Goal: Task Accomplishment & Management: Complete application form

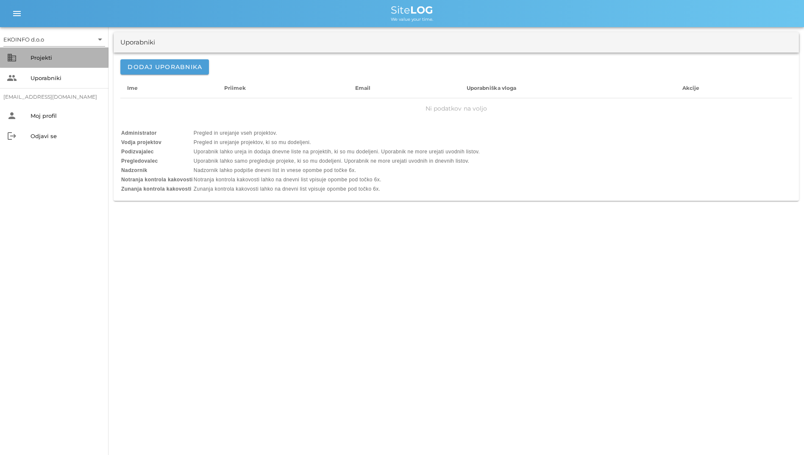
click at [58, 58] on div "Projekti" at bounding box center [66, 57] width 71 height 7
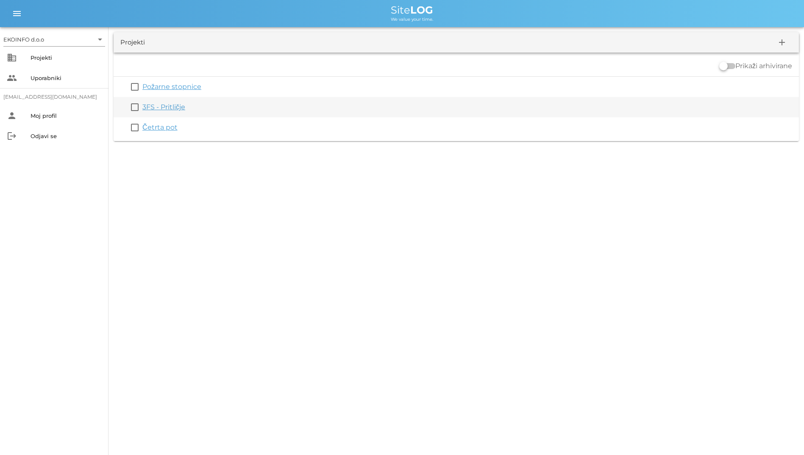
click at [171, 104] on link "3FS - Pritličje" at bounding box center [163, 107] width 43 height 8
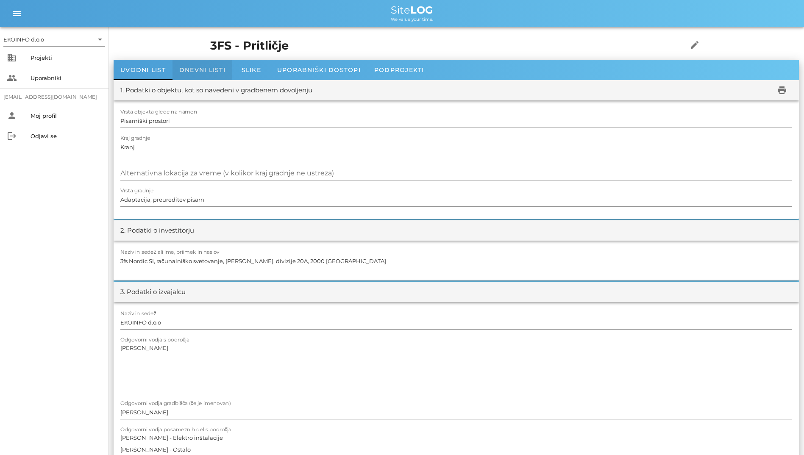
click at [189, 75] on div "Dnevni listi" at bounding box center [203, 70] width 60 height 20
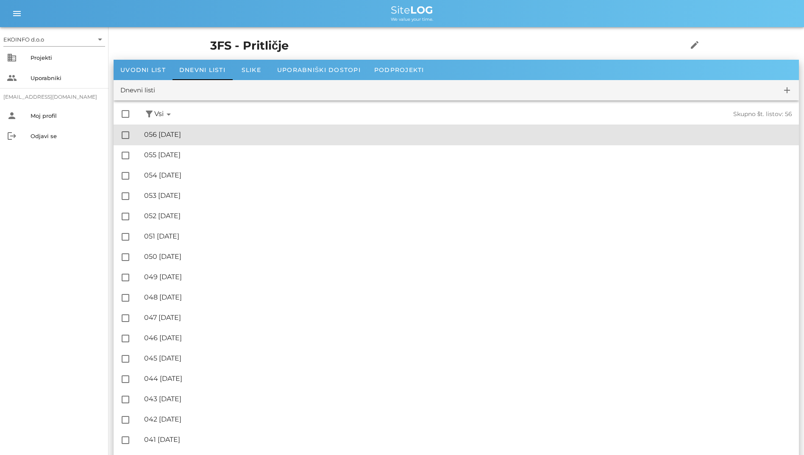
click at [217, 128] on div "🔏 056 [DATE] ✓ Podpisal: Nadzornik ✓ Podpisal: Sestavljalec ✓ Podpisal: Odgovor…" at bounding box center [468, 134] width 648 height 19
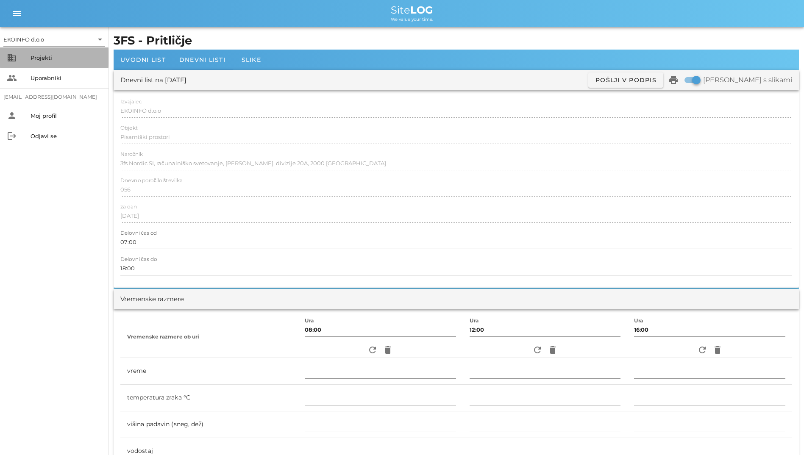
click at [67, 56] on div "Projekti" at bounding box center [66, 57] width 71 height 7
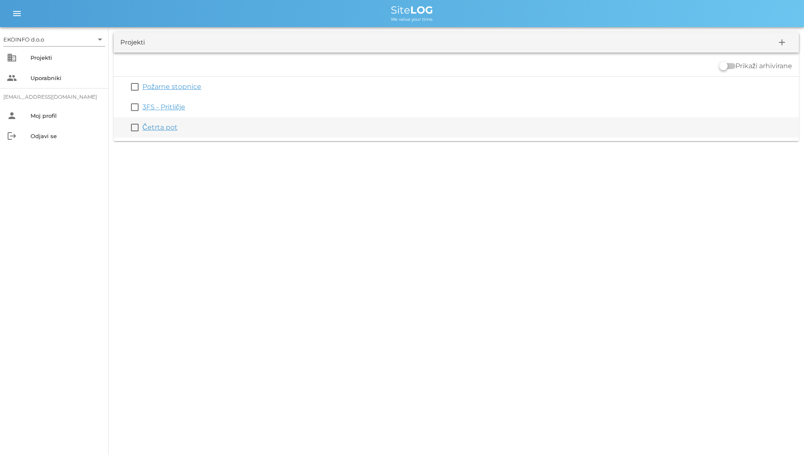
click at [161, 128] on link "Četrta pot" at bounding box center [159, 127] width 35 height 8
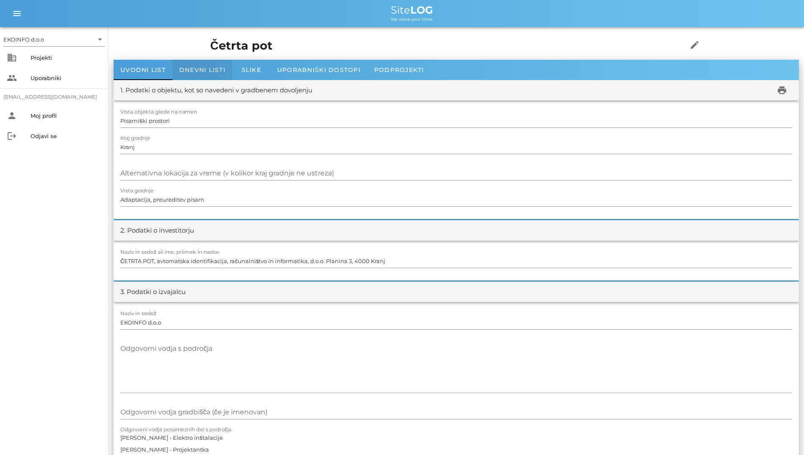
click at [209, 65] on div "Dnevni listi" at bounding box center [203, 70] width 60 height 20
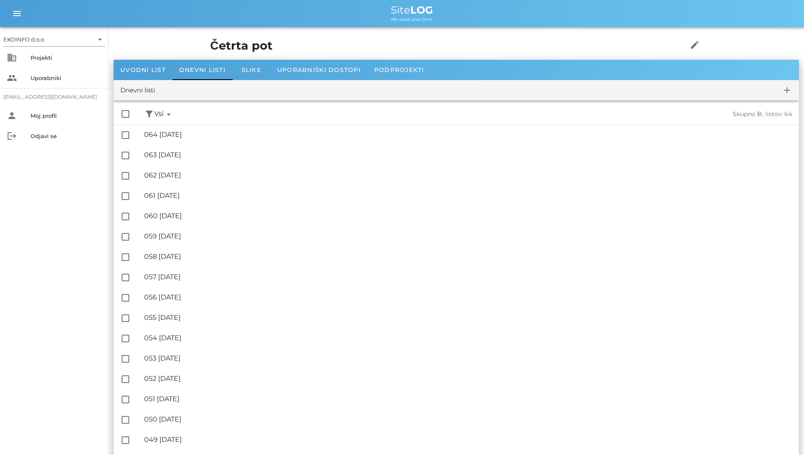
click at [259, 124] on div "check_box_outline_blank filter_alt Podpisani arrow_drop_down Nepodpisani arrow_…" at bounding box center [456, 114] width 685 height 21
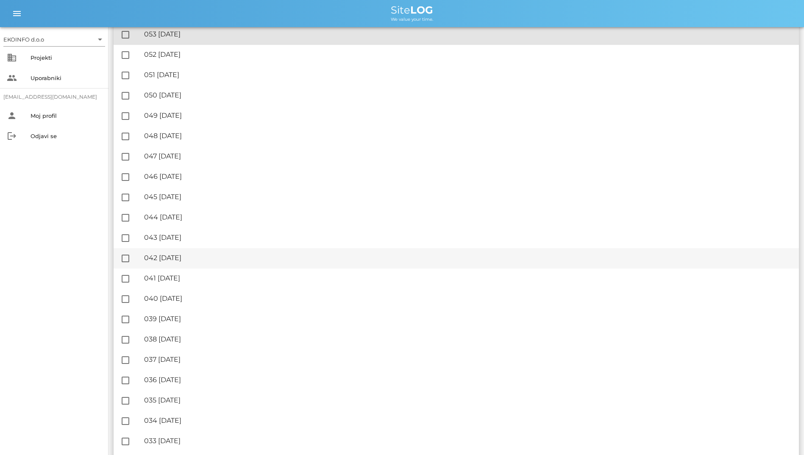
scroll to position [339, 0]
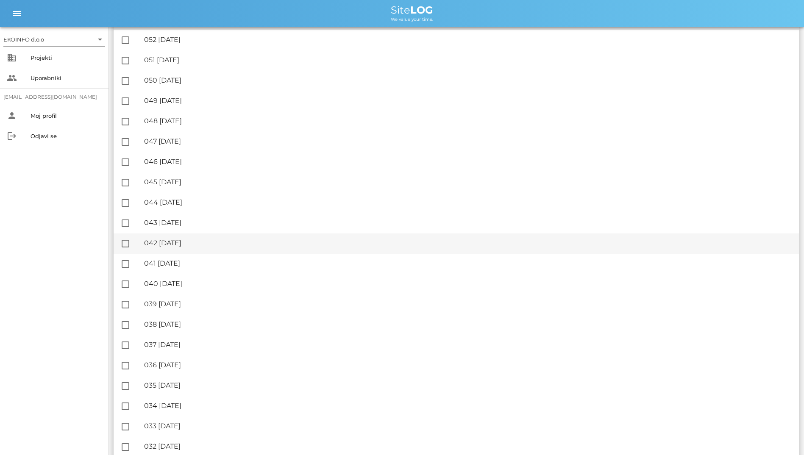
drag, startPoint x: 629, startPoint y: 225, endPoint x: 656, endPoint y: 284, distance: 65.6
click at [656, 284] on div "check_box_outline_blank filter_alt Podpisani arrow_drop_down Nepodpisani arrow_…" at bounding box center [456, 426] width 685 height 1330
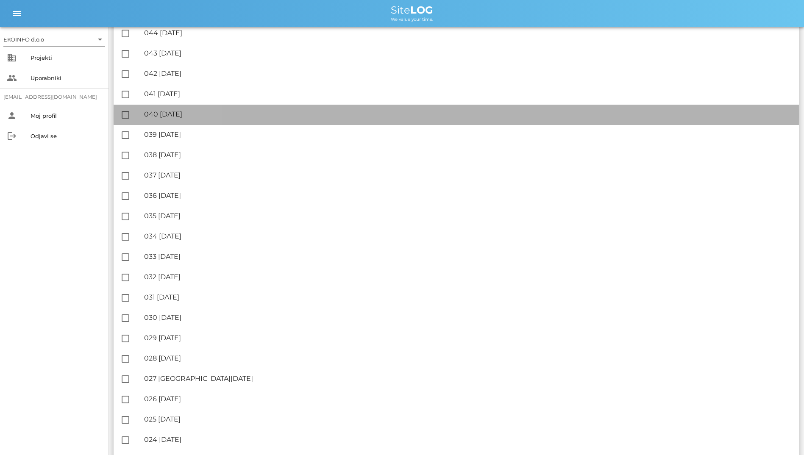
click at [656, 284] on div "check_box_outline_blank filter_alt Podpisani arrow_drop_down Nepodpisani arrow_…" at bounding box center [456, 257] width 685 height 1330
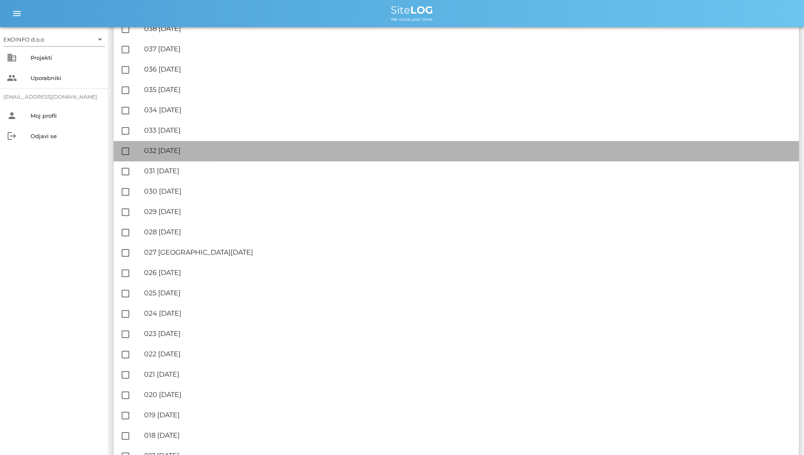
click at [656, 284] on div "check_box_outline_blank filter_alt Podpisani arrow_drop_down Nepodpisani arrow_…" at bounding box center [456, 130] width 685 height 1330
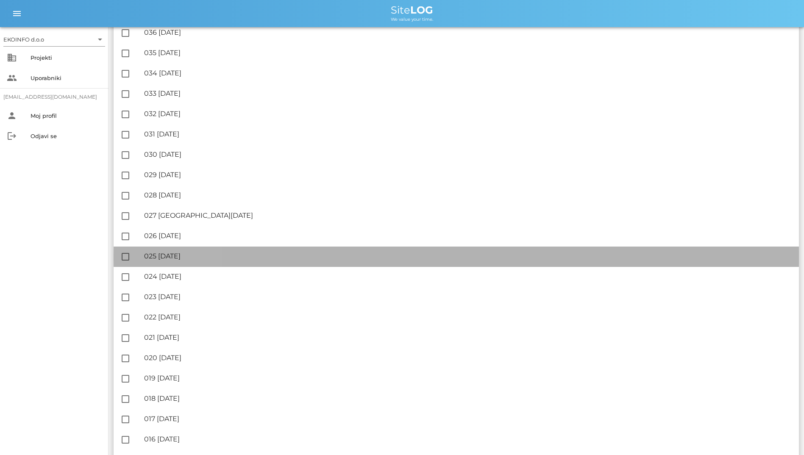
scroll to position [721, 0]
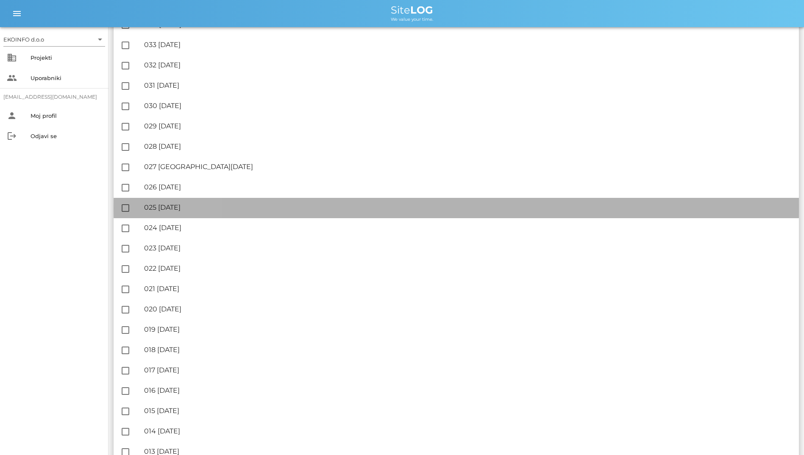
click at [656, 284] on div "check_box_outline_blank filter_alt Podpisani arrow_drop_down Nepodpisani arrow_…" at bounding box center [456, 45] width 685 height 1330
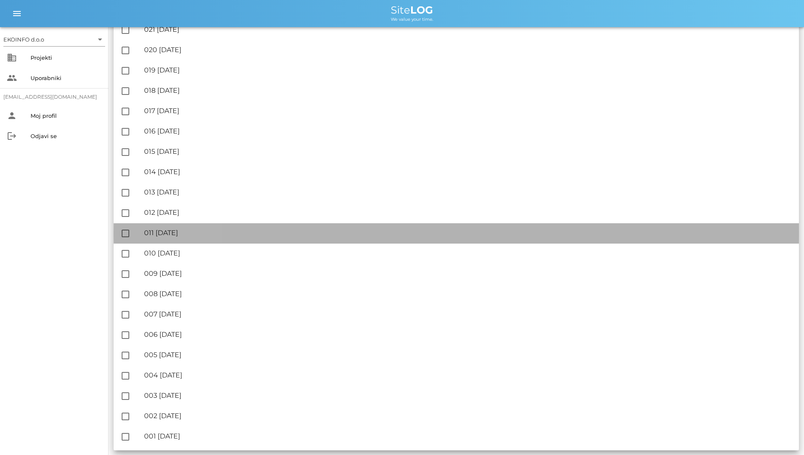
scroll to position [981, 0]
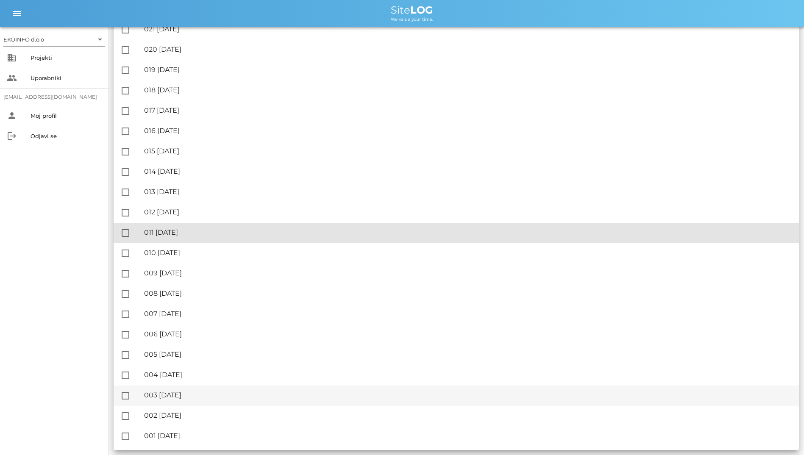
drag, startPoint x: 656, startPoint y: 284, endPoint x: 616, endPoint y: 387, distance: 109.9
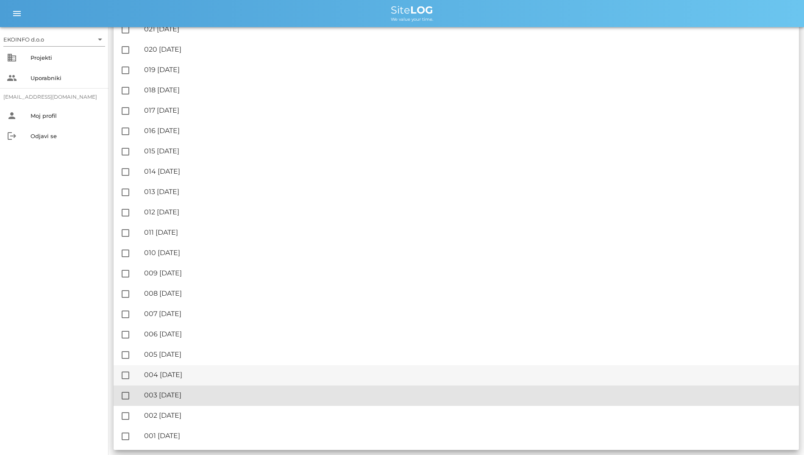
scroll to position [938, 0]
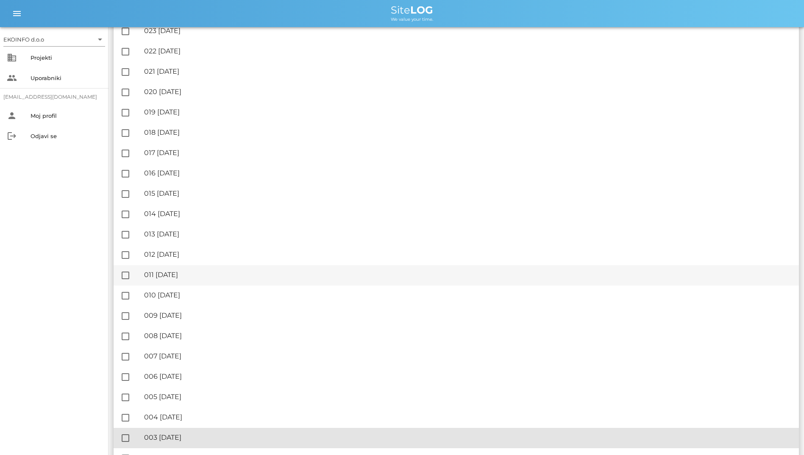
drag, startPoint x: 615, startPoint y: 393, endPoint x: 638, endPoint y: 278, distance: 117.1
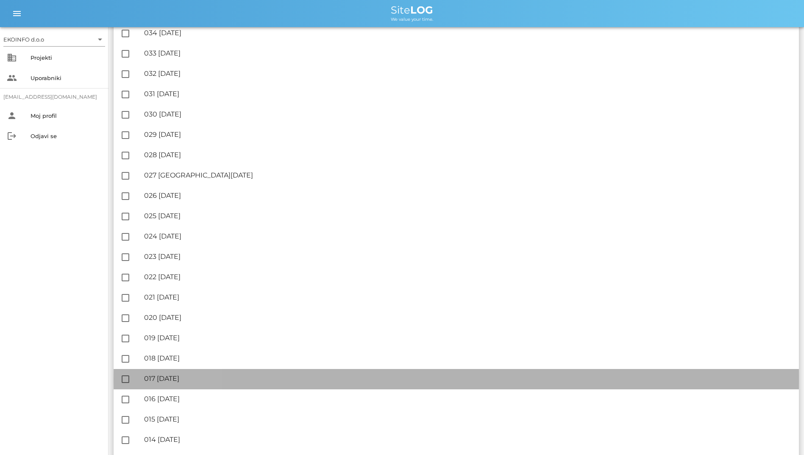
scroll to position [684, 0]
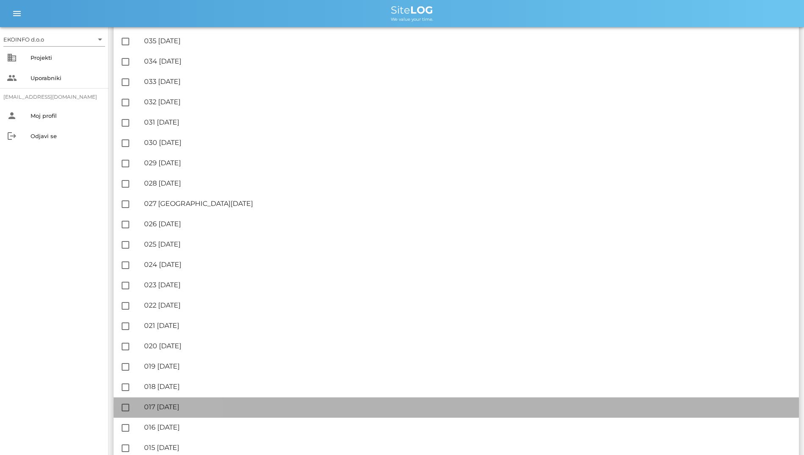
click at [639, 273] on div "check_box_outline_blank filter_alt Podpisani arrow_drop_down Nepodpisani arrow_…" at bounding box center [456, 82] width 685 height 1330
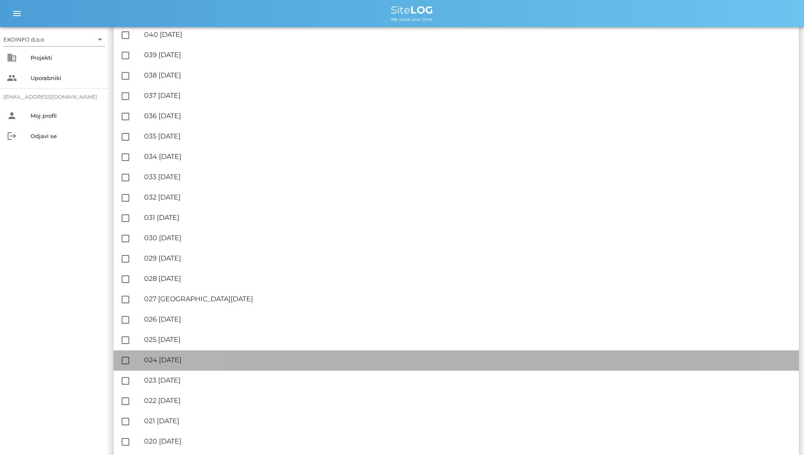
scroll to position [557, 0]
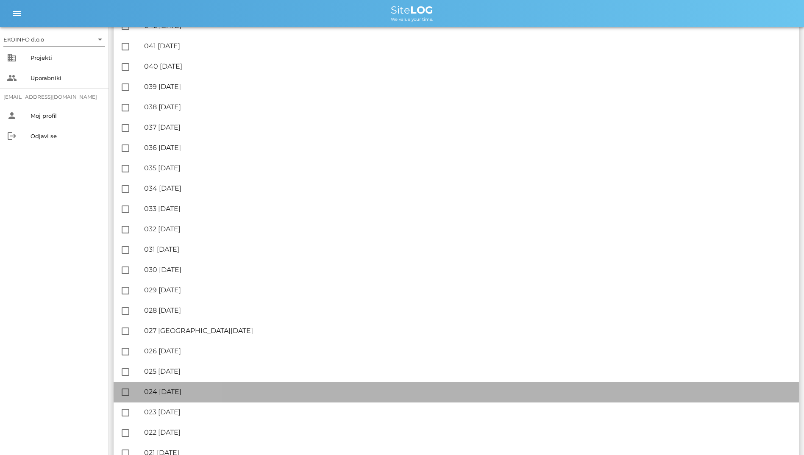
click at [639, 273] on div "check_box_outline_blank filter_alt Podpisani arrow_drop_down Nepodpisani arrow_…" at bounding box center [456, 209] width 685 height 1330
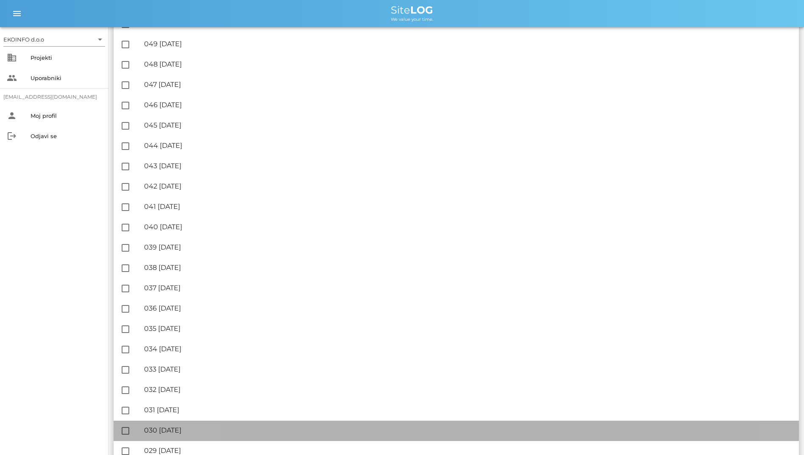
click at [639, 273] on div "check_box_outline_blank filter_alt Podpisani arrow_drop_down Nepodpisani arrow_…" at bounding box center [456, 370] width 685 height 1330
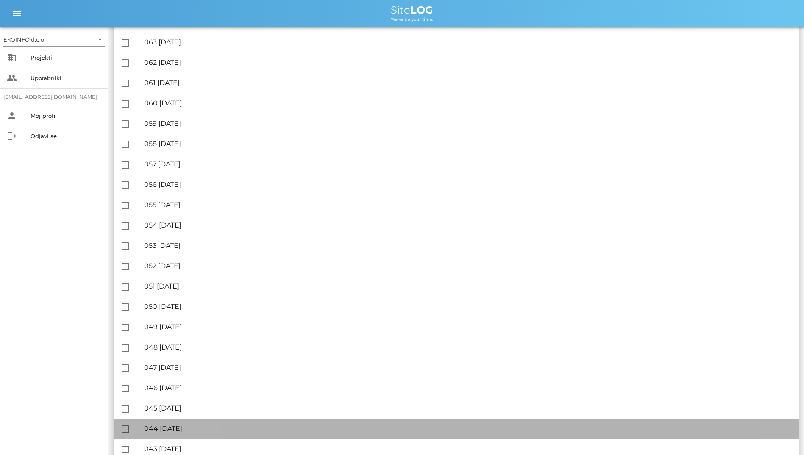
scroll to position [90, 0]
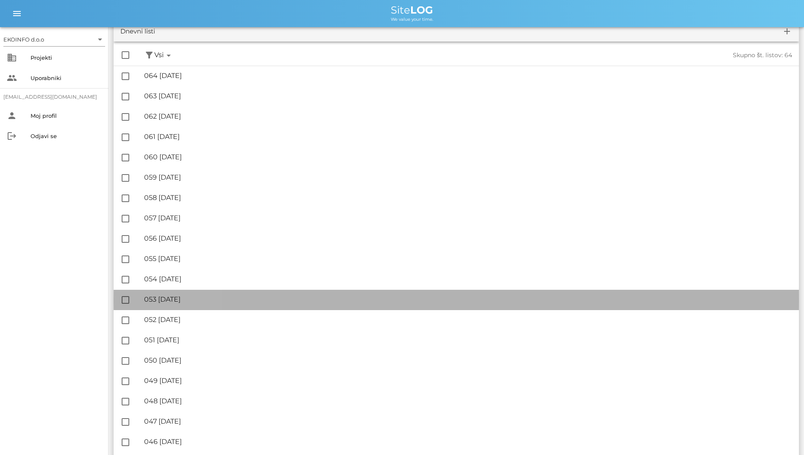
scroll to position [0, 0]
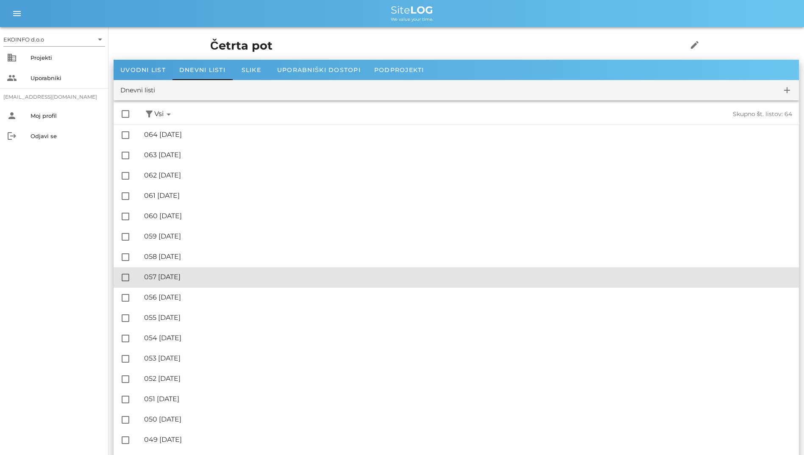
drag, startPoint x: 639, startPoint y: 273, endPoint x: 676, endPoint y: 120, distance: 157.1
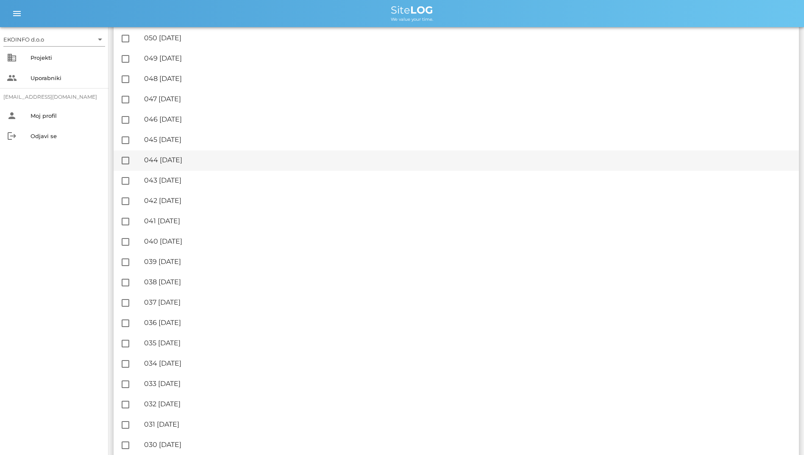
scroll to position [127, 0]
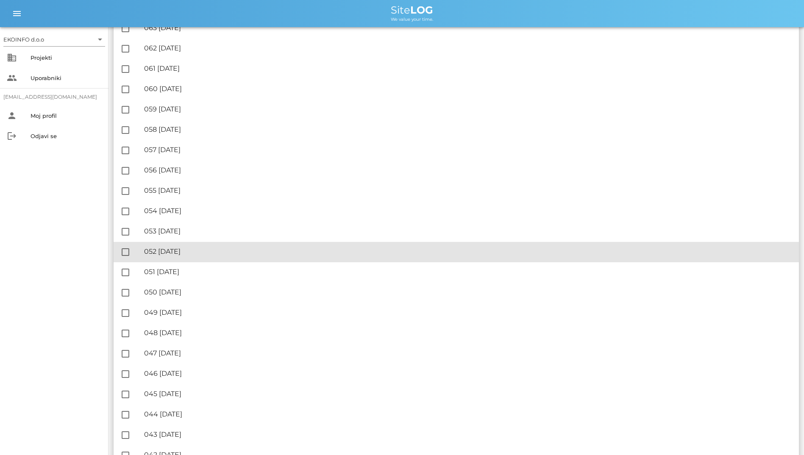
drag, startPoint x: 703, startPoint y: 248, endPoint x: 91, endPoint y: 278, distance: 612.9
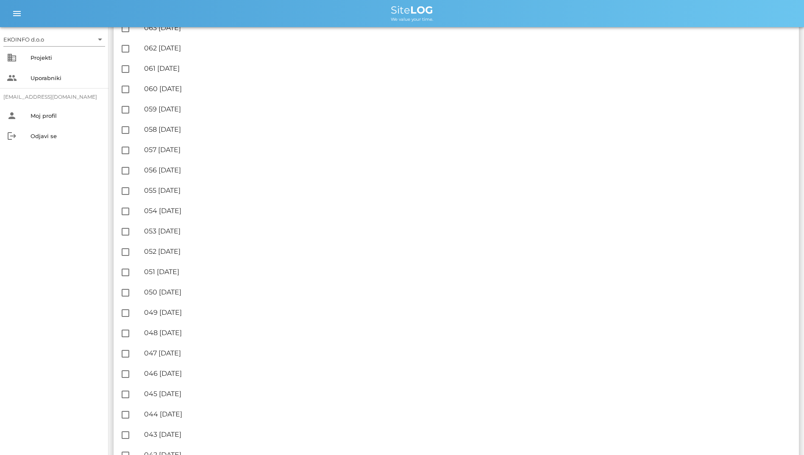
click at [81, 279] on div "EKOINFO d.o.o arrow_drop_down business Projekti people Uporabniki [EMAIL_ADDRES…" at bounding box center [54, 241] width 109 height 428
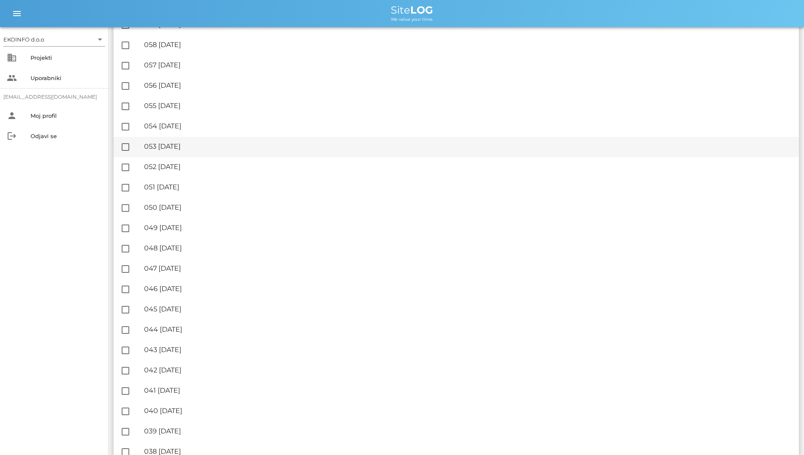
scroll to position [0, 0]
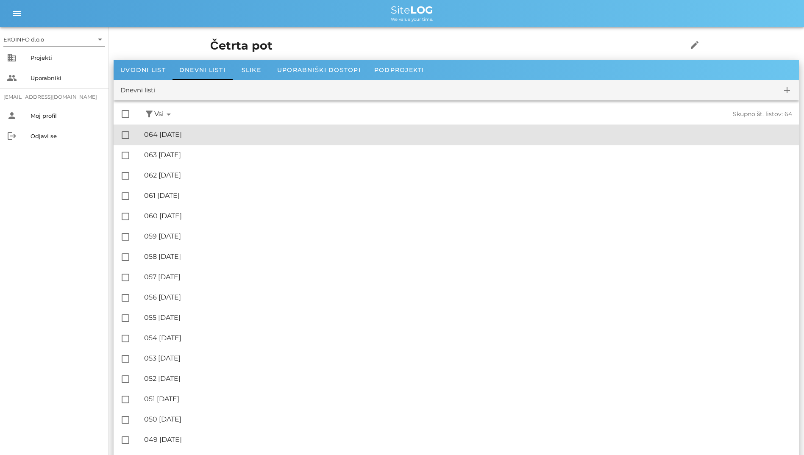
click at [175, 135] on div "🔏 064 [DATE]" at bounding box center [468, 135] width 648 height 8
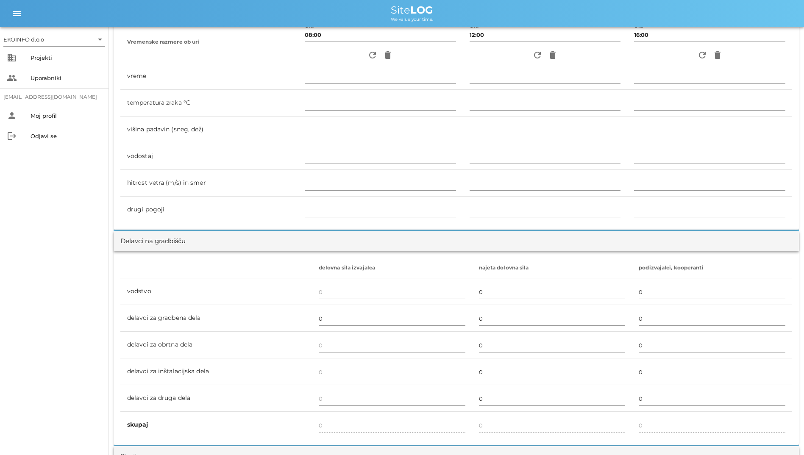
scroll to position [297, 0]
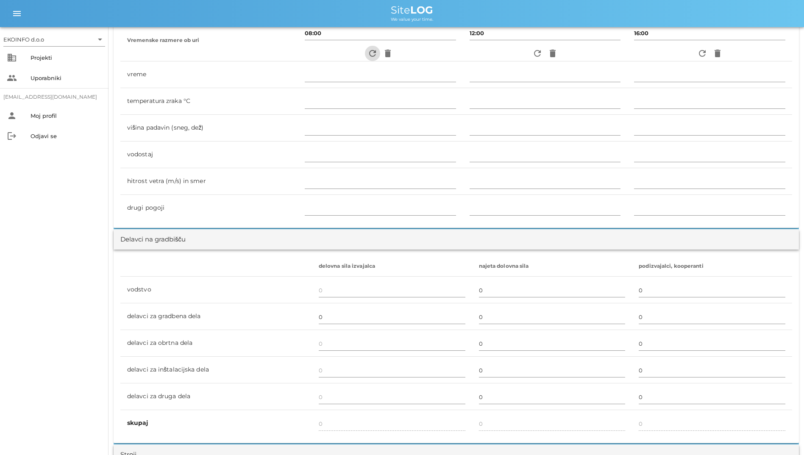
click at [369, 58] on icon "refresh" at bounding box center [373, 53] width 10 height 10
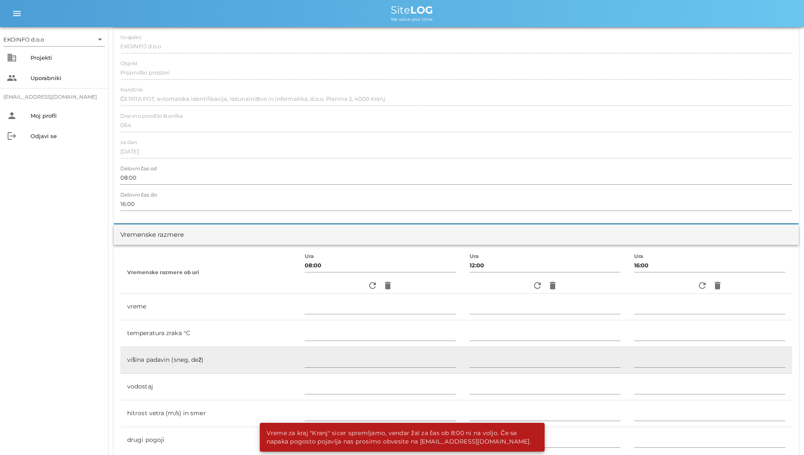
scroll to position [0, 0]
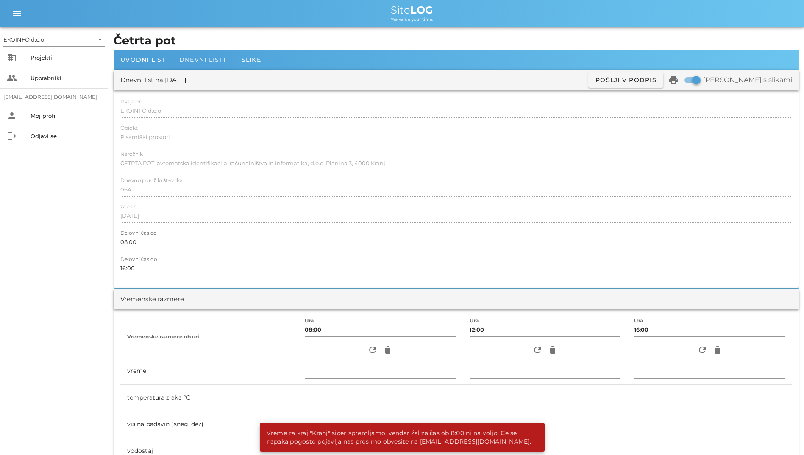
click at [203, 56] on span "Dnevni listi" at bounding box center [202, 60] width 46 height 8
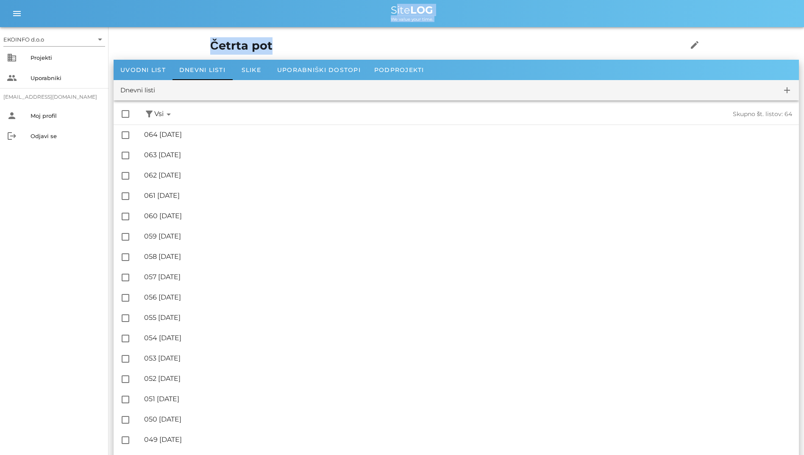
drag, startPoint x: 190, startPoint y: 51, endPoint x: 138, endPoint y: 15, distance: 63.6
drag, startPoint x: 138, startPoint y: 15, endPoint x: 108, endPoint y: 15, distance: 30.1
click at [108, 15] on div "Site LOG" at bounding box center [412, 10] width 771 height 10
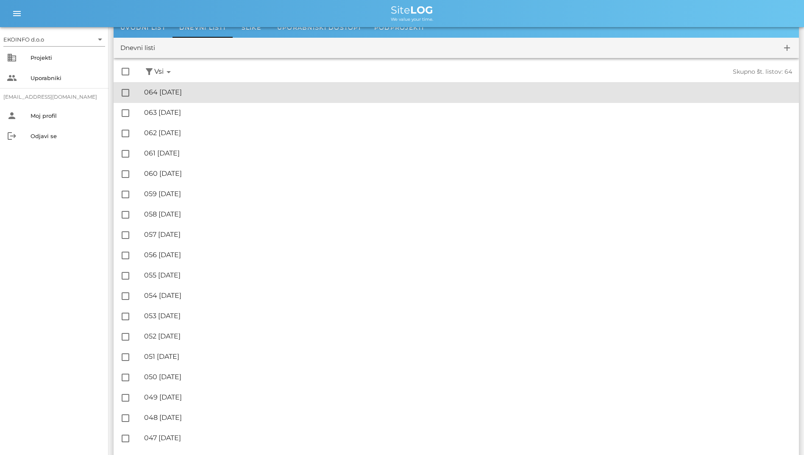
click at [206, 91] on div "🔏 064 [DATE]" at bounding box center [468, 92] width 648 height 8
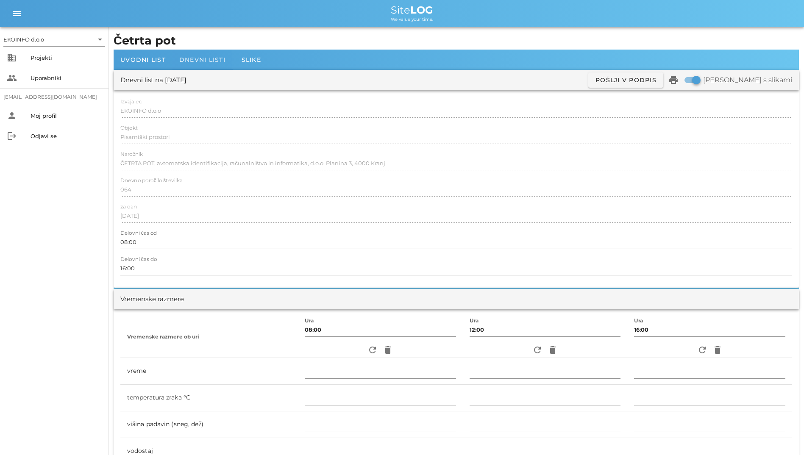
click at [207, 57] on span "Dnevni listi" at bounding box center [202, 60] width 46 height 8
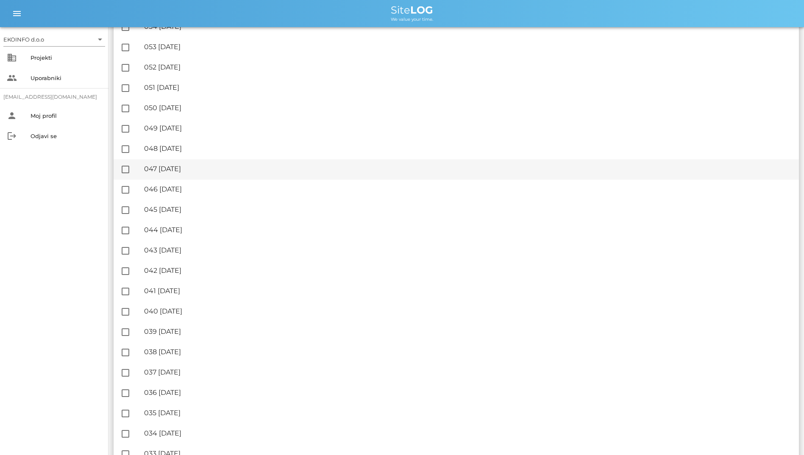
scroll to position [339, 0]
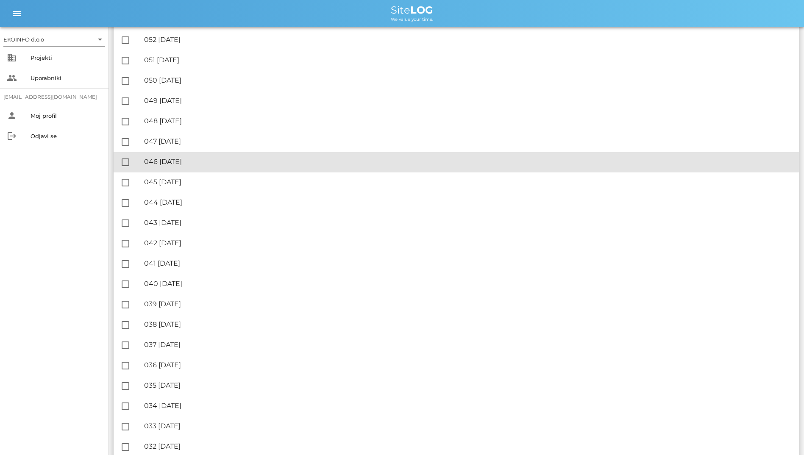
click at [278, 153] on div "🔏 046 [DATE] ✓ Podpisal: Nadzornik ✓ Podpisal: Sestavljalec ✓ Podpisal: Odgovor…" at bounding box center [468, 162] width 648 height 19
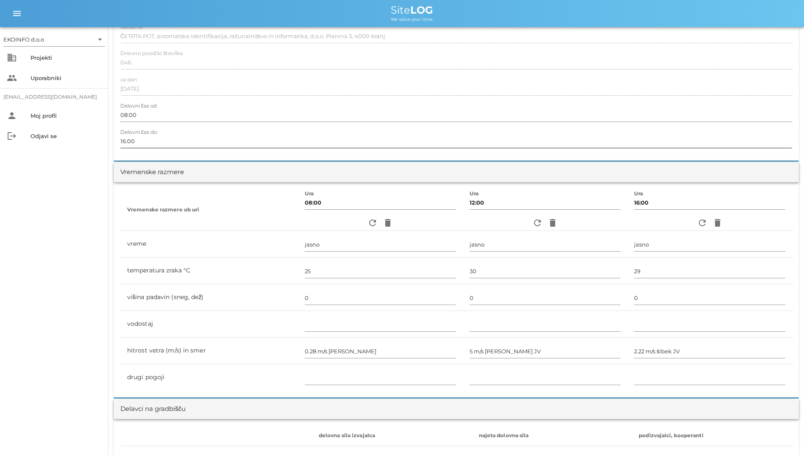
scroll to position [170, 0]
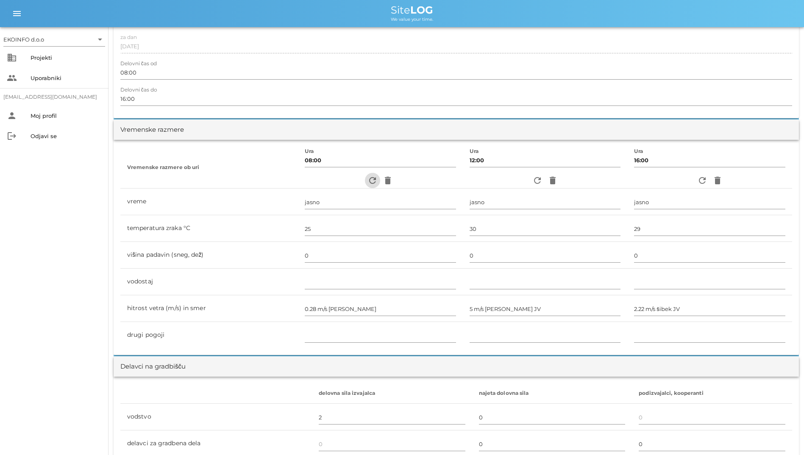
click at [368, 176] on icon "refresh" at bounding box center [373, 181] width 10 height 10
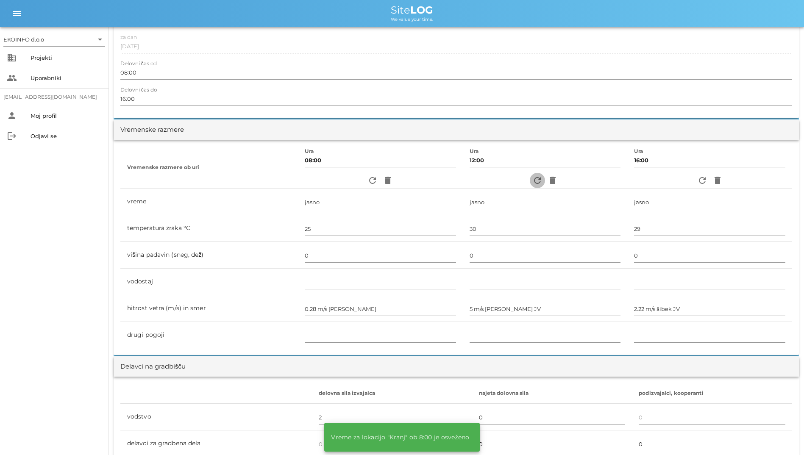
click at [535, 180] on icon "refresh" at bounding box center [537, 181] width 10 height 10
click at [700, 181] on icon "refresh" at bounding box center [702, 181] width 10 height 10
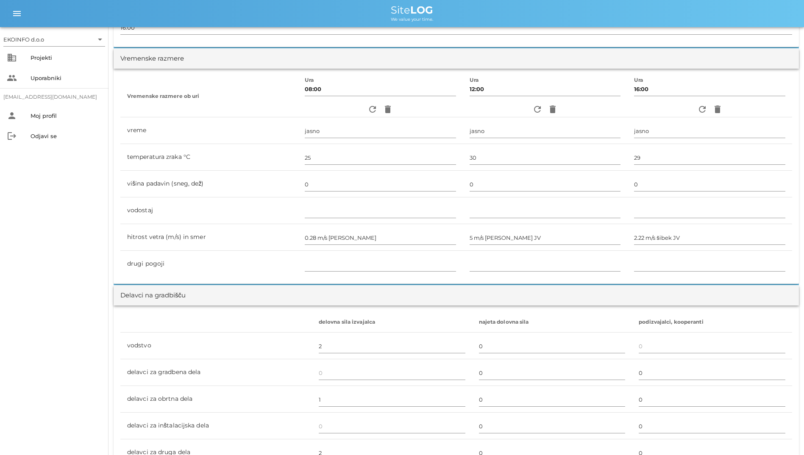
scroll to position [127, 0]
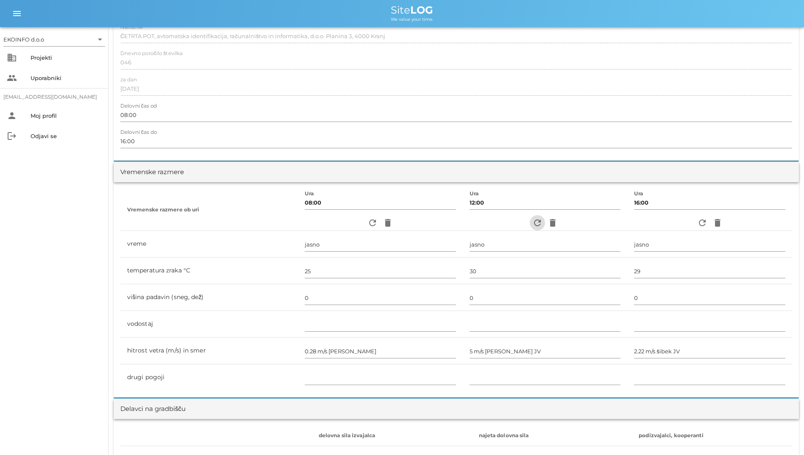
click at [532, 223] on icon "refresh" at bounding box center [537, 223] width 10 height 10
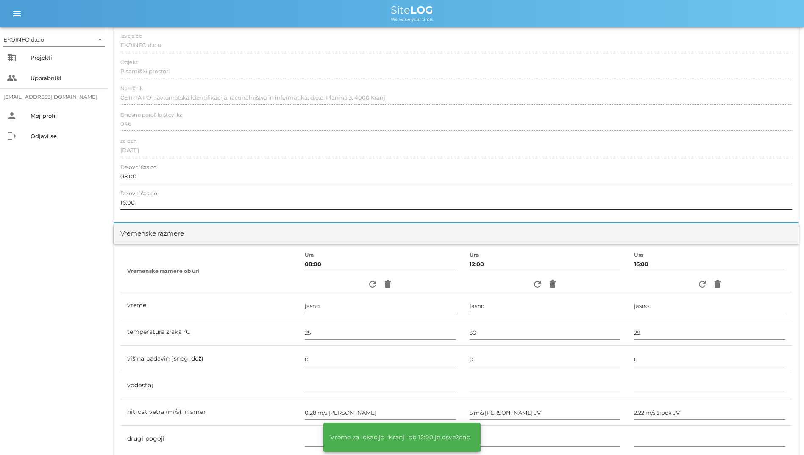
scroll to position [0, 0]
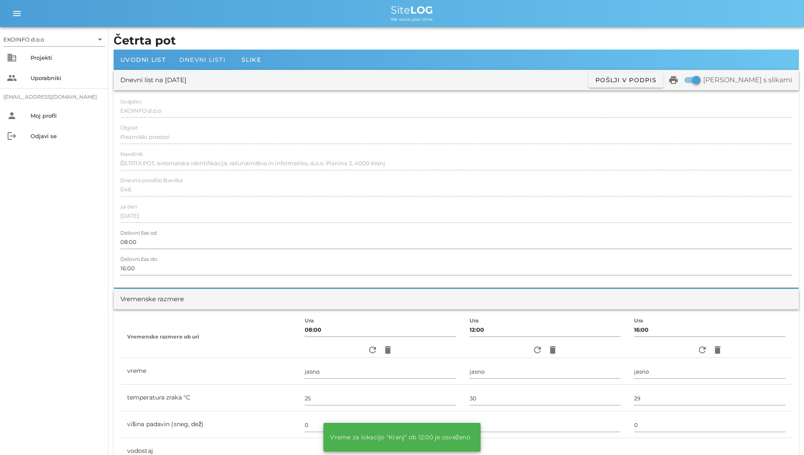
click at [210, 60] on span "Dnevni listi" at bounding box center [202, 60] width 46 height 8
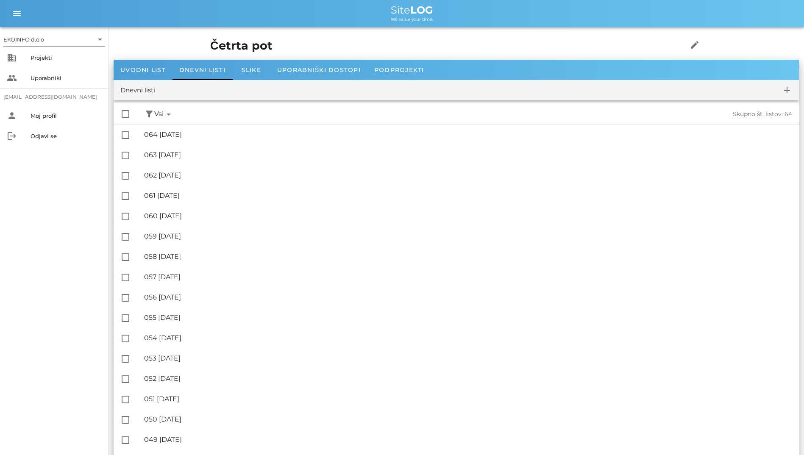
drag, startPoint x: 382, startPoint y: 6, endPoint x: 437, endPoint y: 17, distance: 55.5
click at [437, 17] on div "Site LOG We value your time." at bounding box center [412, 13] width 771 height 17
click at [635, 21] on div "We value your time." at bounding box center [412, 18] width 771 height 7
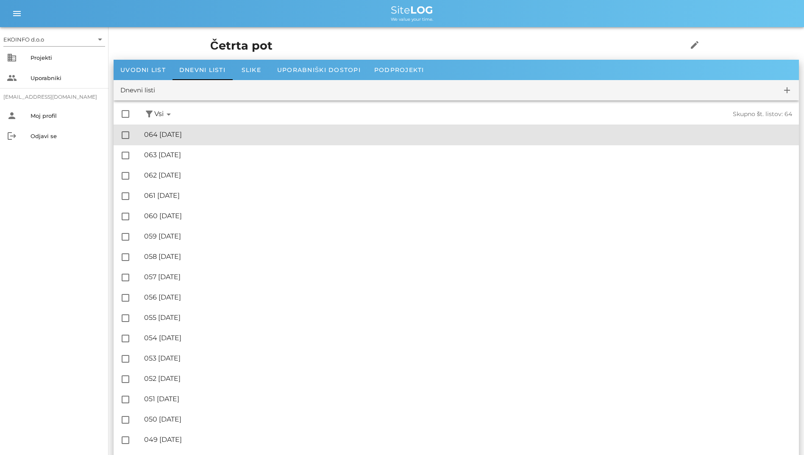
click at [233, 138] on div "🔏 064 [DATE]" at bounding box center [468, 135] width 648 height 8
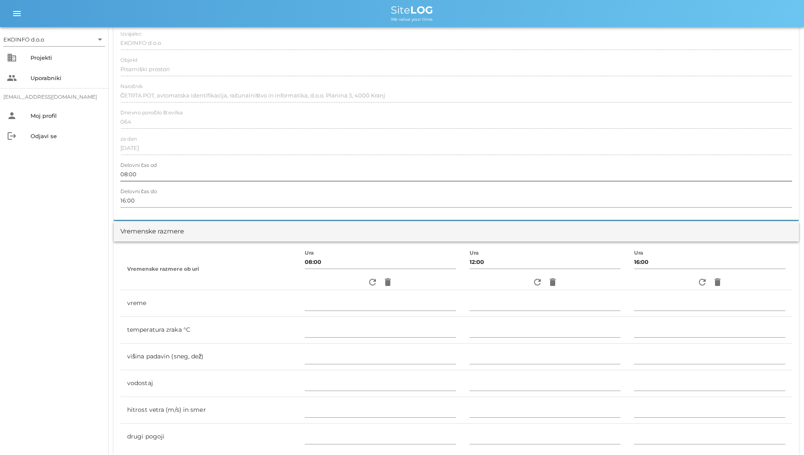
scroll to position [212, 0]
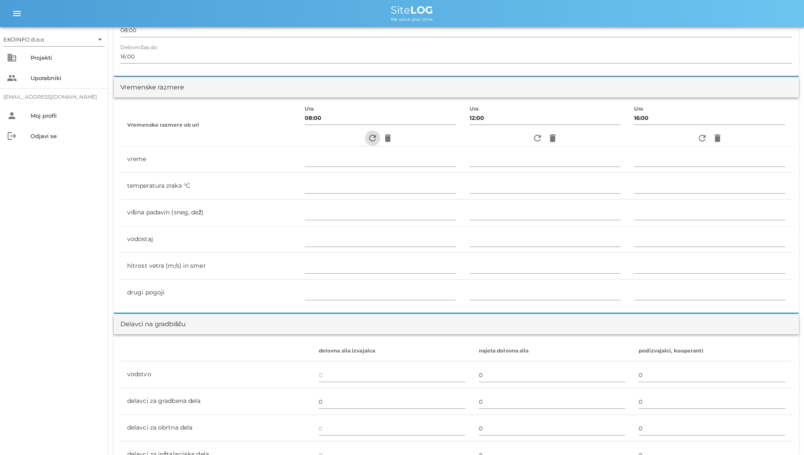
click at [368, 139] on icon "refresh" at bounding box center [373, 138] width 10 height 10
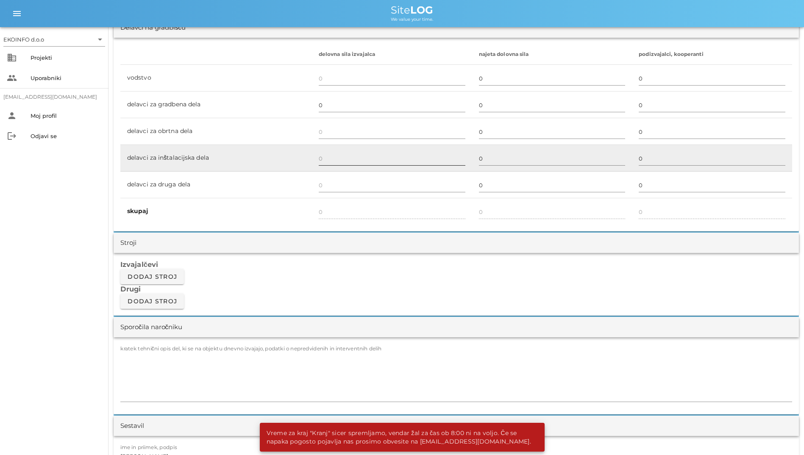
scroll to position [721, 0]
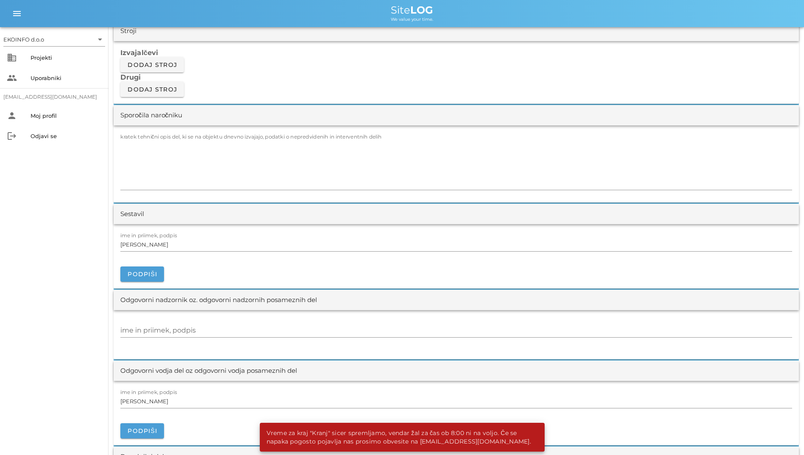
click at [508, 437] on div "Vreme za kraj "Kranj" sicer spremljamo, vendar žal za čas ob 8:00 ni na voljo. …" at bounding box center [400, 437] width 281 height 29
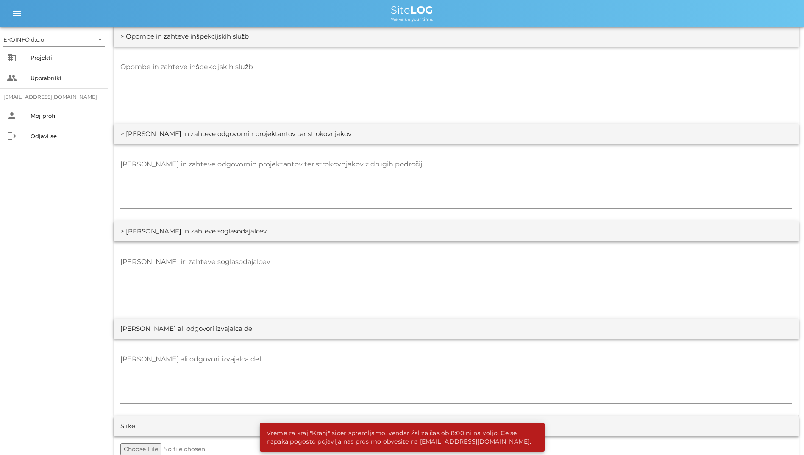
scroll to position [1496, 0]
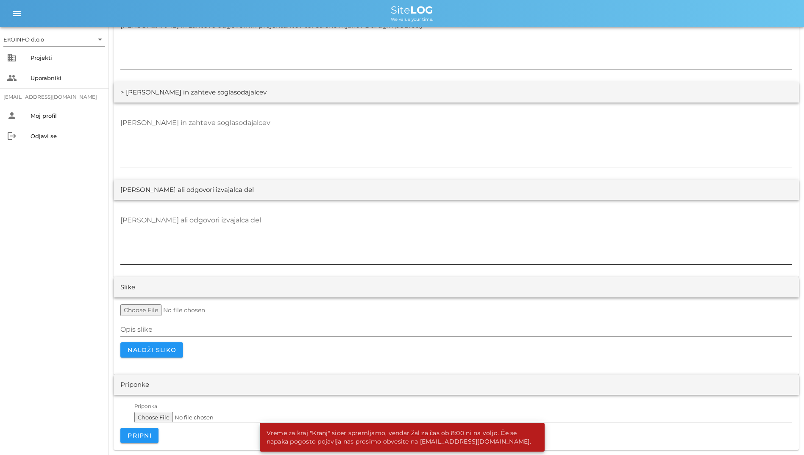
click at [323, 252] on textarea "[PERSON_NAME] ali odgovori izvajalca del" at bounding box center [456, 239] width 672 height 51
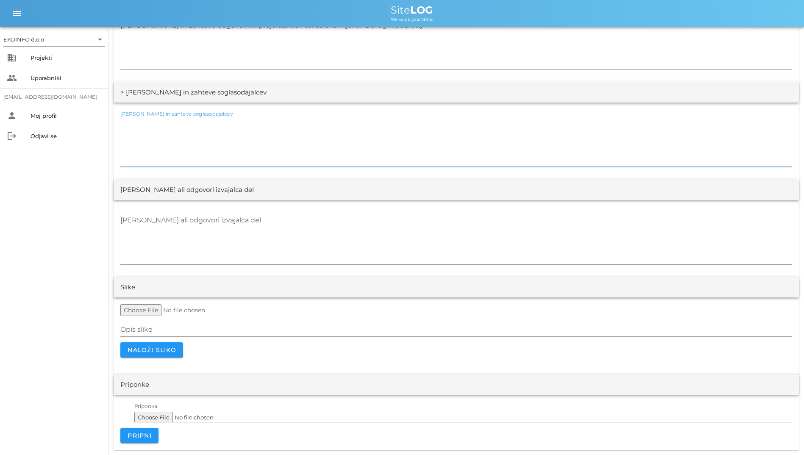
click at [259, 147] on textarea "[PERSON_NAME] in zahteve soglasodajalcev" at bounding box center [456, 141] width 672 height 51
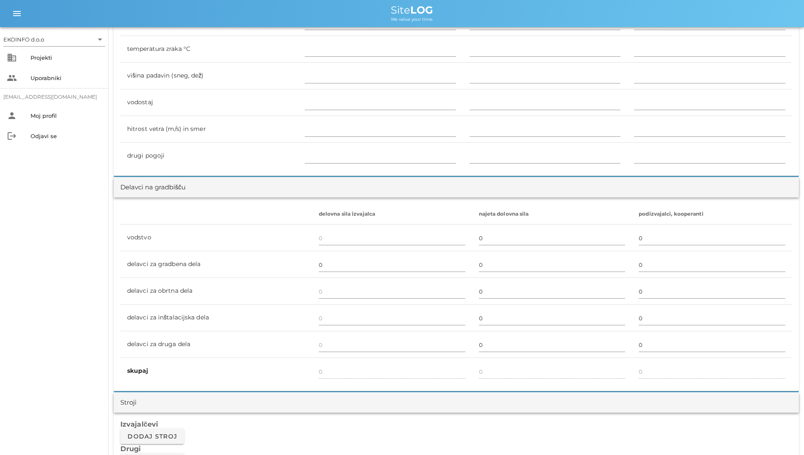
scroll to position [224, 0]
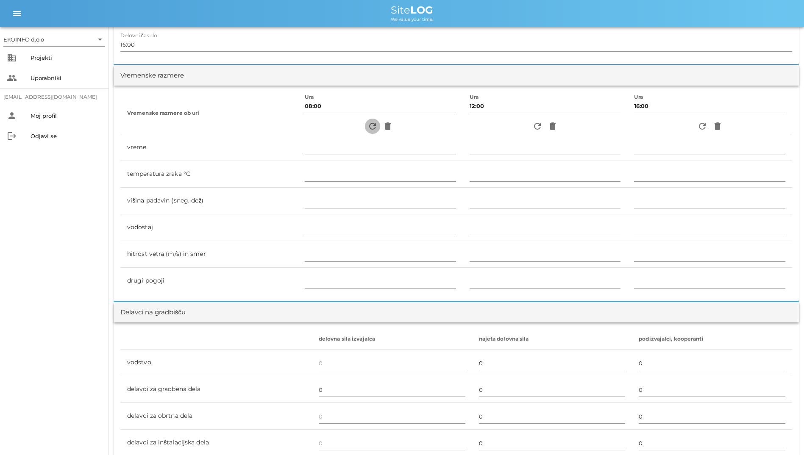
click at [371, 123] on icon "refresh" at bounding box center [373, 126] width 10 height 10
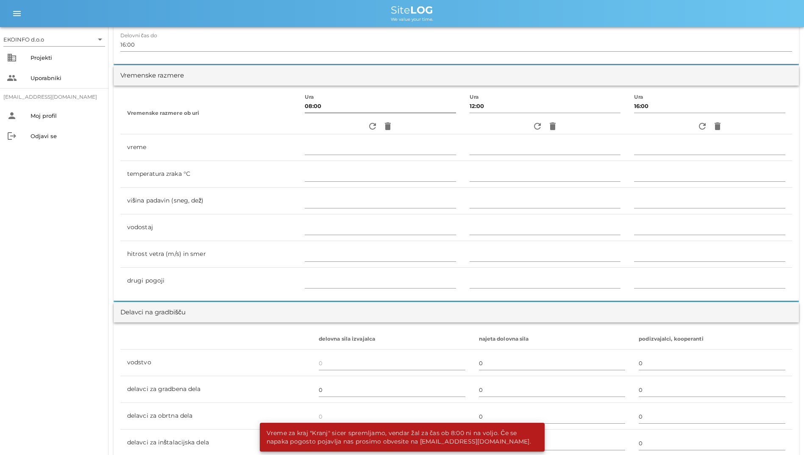
scroll to position [0, 0]
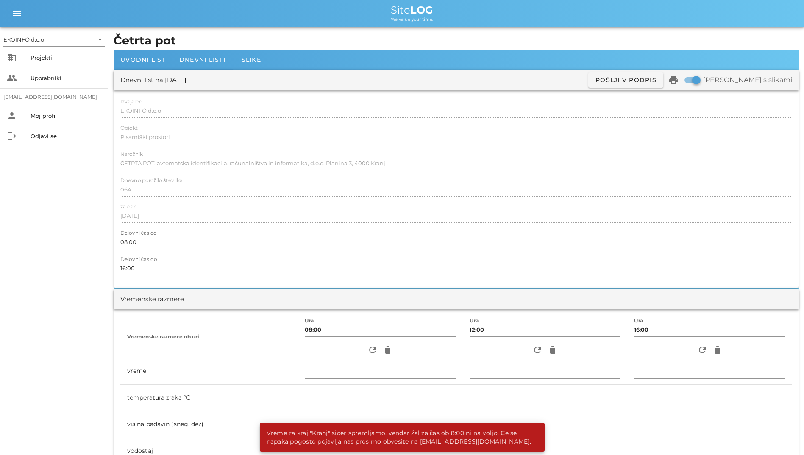
click at [302, 99] on div "Izvajalec EKOINFO d.o.o" at bounding box center [456, 111] width 672 height 25
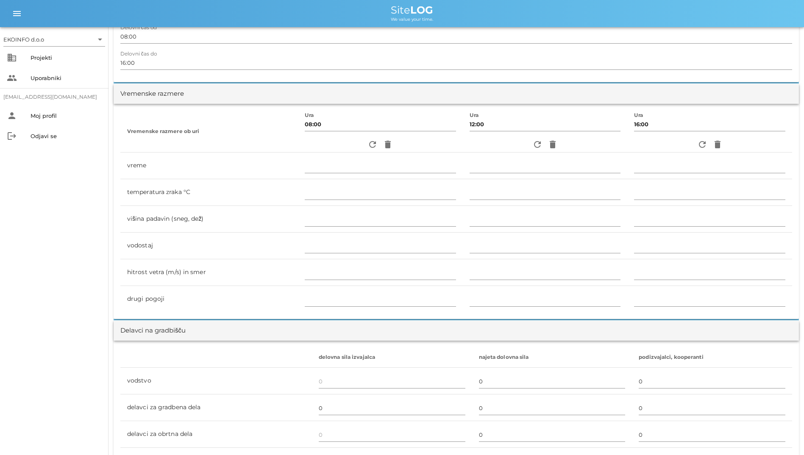
scroll to position [212, 0]
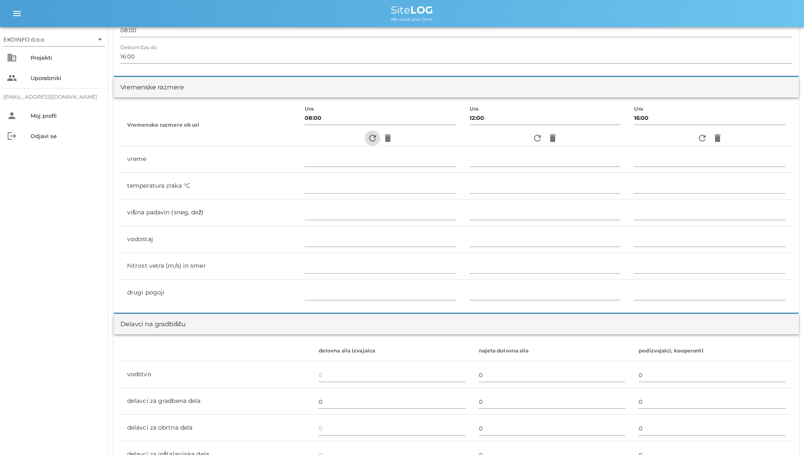
click at [368, 137] on icon "refresh" at bounding box center [373, 138] width 10 height 10
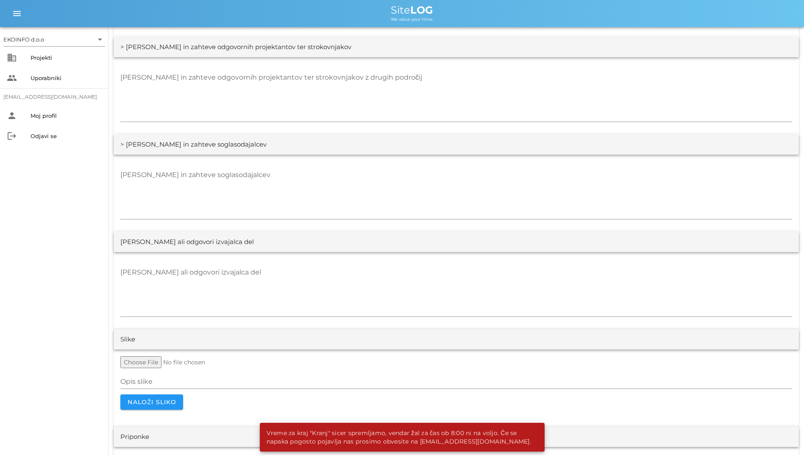
scroll to position [1496, 0]
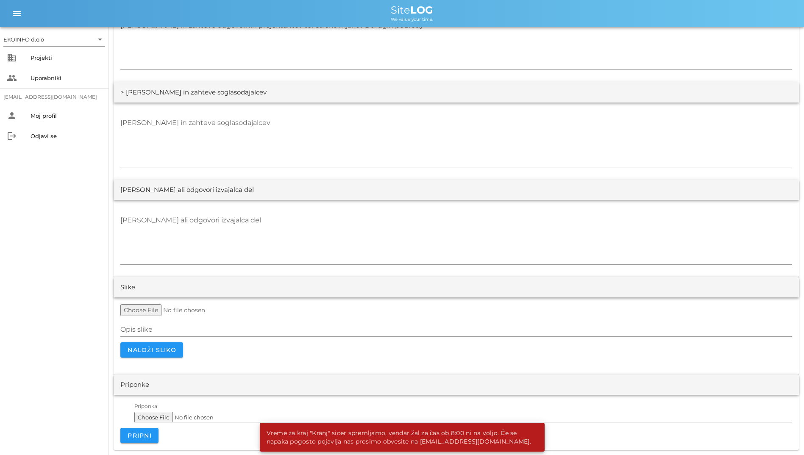
click at [506, 428] on div "Vreme za kraj "Kranj" sicer spremljamo, vendar žal za čas ob 8:00 ni na voljo. …" at bounding box center [400, 437] width 281 height 29
drag, startPoint x: 501, startPoint y: 435, endPoint x: 274, endPoint y: 430, distance: 227.7
click at [274, 430] on div "Vreme za kraj "Kranj" sicer spremljamo, vendar žal za čas ob 8:00 ni na voljo. …" at bounding box center [400, 437] width 281 height 29
drag, startPoint x: 274, startPoint y: 430, endPoint x: 262, endPoint y: 431, distance: 11.5
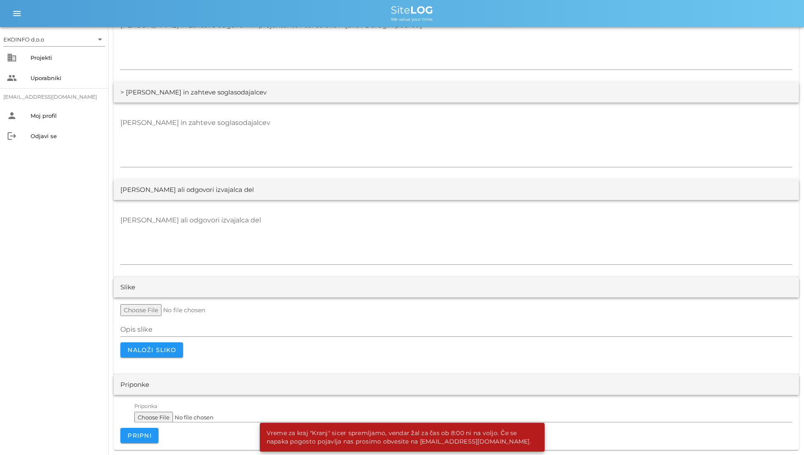
click at [262, 431] on div "Vreme za kraj "Kranj" sicer spremljamo, vendar žal za čas ob 8:00 ni na voljo. …" at bounding box center [400, 437] width 281 height 29
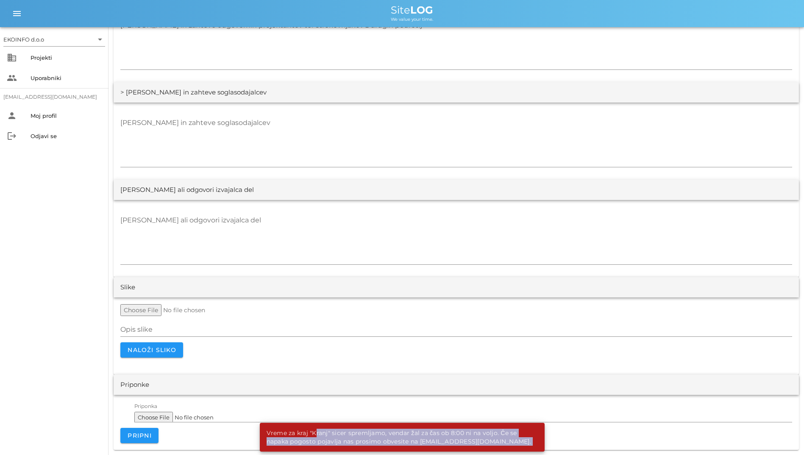
drag, startPoint x: 262, startPoint y: 431, endPoint x: 504, endPoint y: 439, distance: 241.8
click at [504, 439] on div "Vreme za kraj "Kranj" sicer spremljamo, vendar žal za čas ob 8:00 ni na voljo. …" at bounding box center [400, 437] width 281 height 29
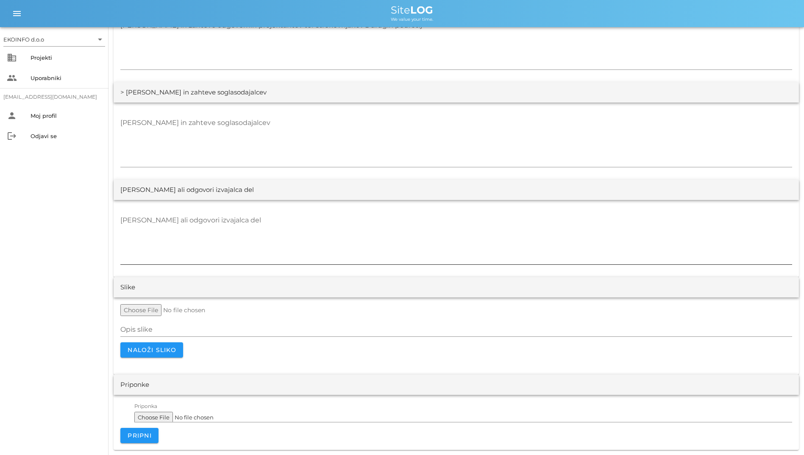
click at [438, 228] on textarea "[PERSON_NAME] ali odgovori izvajalca del" at bounding box center [456, 239] width 672 height 51
click at [414, 142] on textarea "[PERSON_NAME] in zahteve soglasodajalcev" at bounding box center [456, 141] width 672 height 51
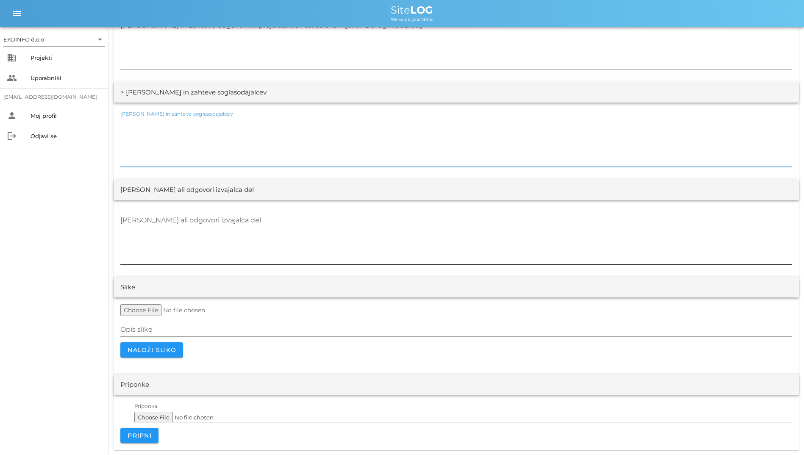
click at [370, 231] on textarea "[PERSON_NAME] ali odgovori izvajalca del" at bounding box center [456, 239] width 672 height 51
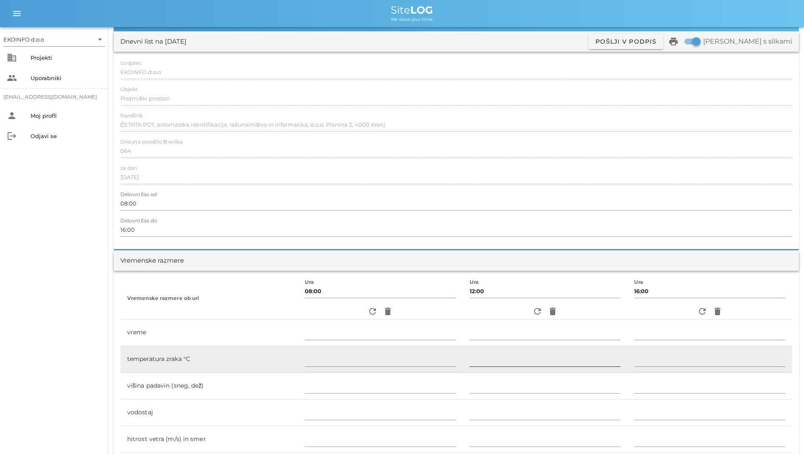
scroll to position [170, 0]
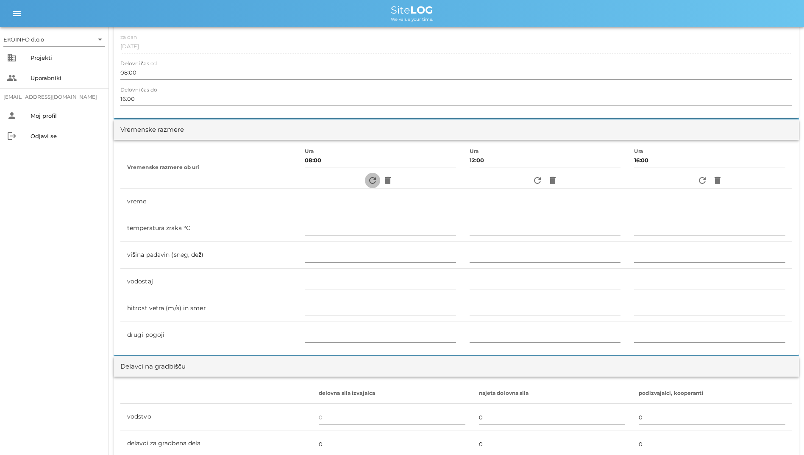
click at [368, 181] on icon "refresh" at bounding box center [373, 181] width 10 height 10
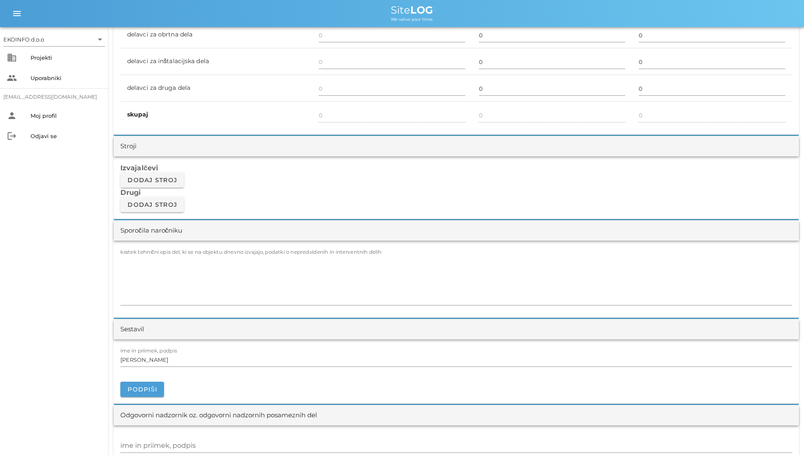
scroll to position [393, 0]
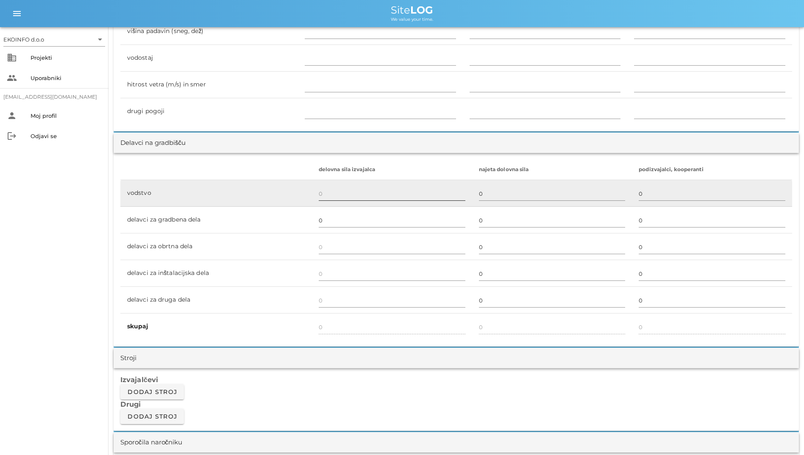
click at [377, 190] on input "text" at bounding box center [392, 194] width 147 height 14
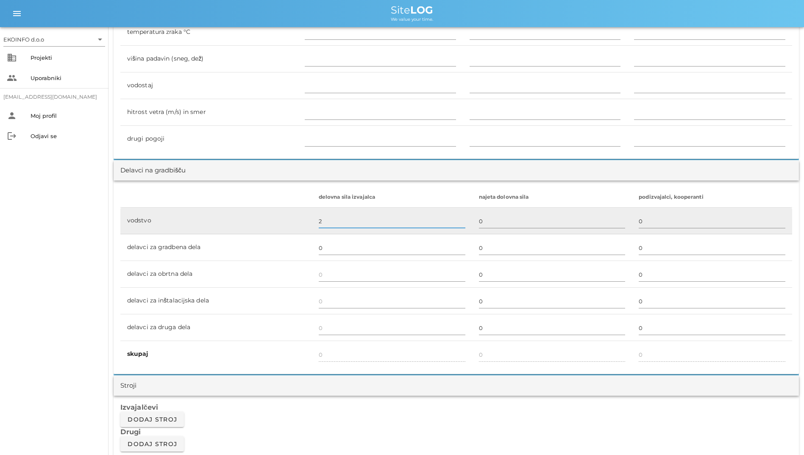
scroll to position [351, 0]
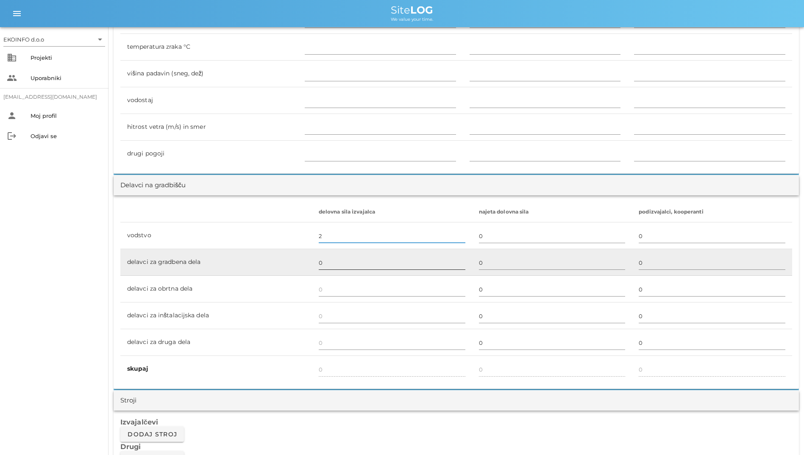
type input "2"
click at [361, 264] on input "0" at bounding box center [392, 263] width 147 height 14
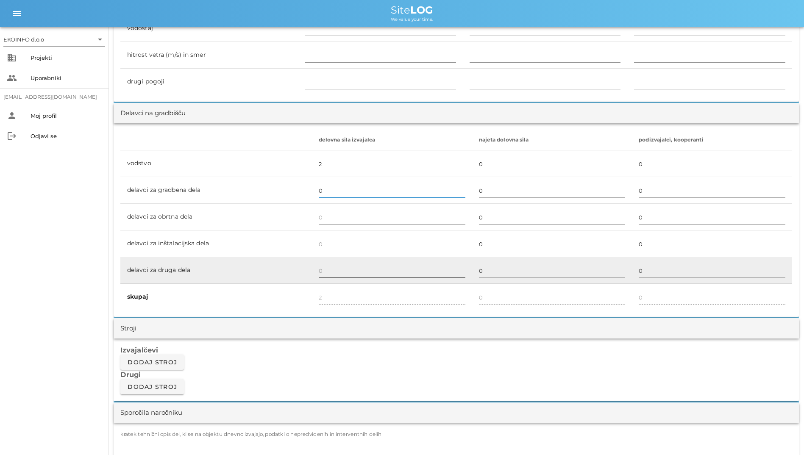
scroll to position [436, 0]
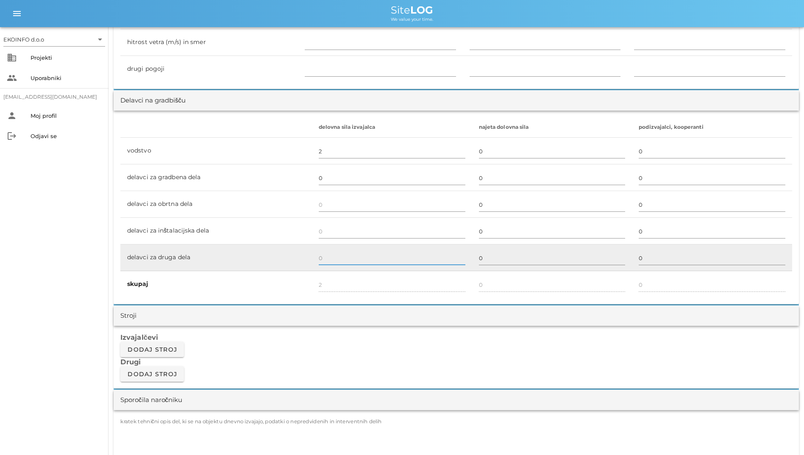
click at [347, 256] on input "text" at bounding box center [392, 258] width 147 height 14
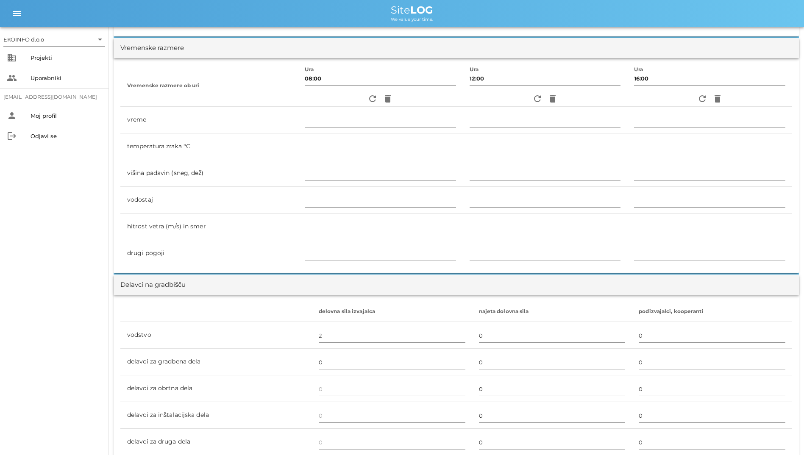
scroll to position [97, 0]
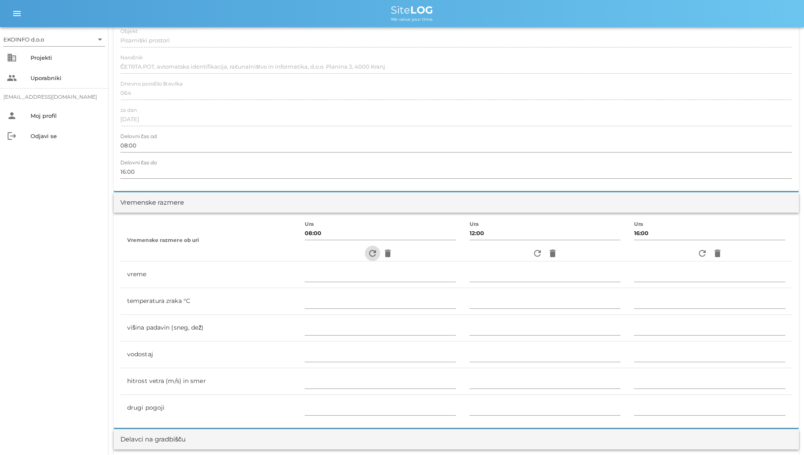
click at [370, 255] on icon "refresh" at bounding box center [373, 253] width 10 height 10
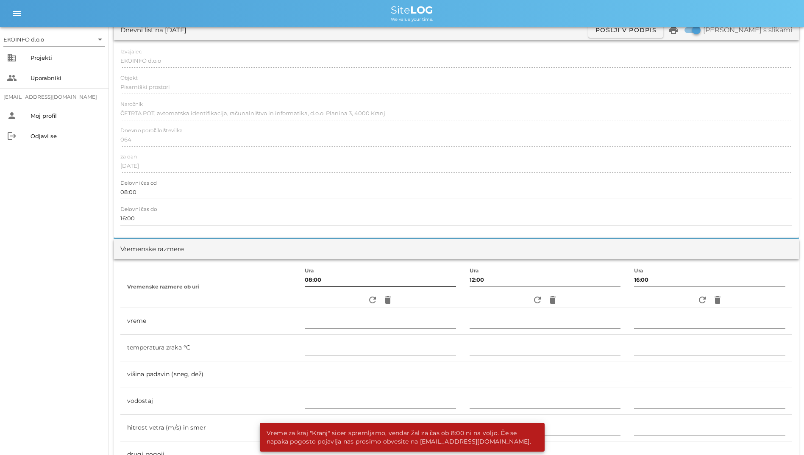
scroll to position [0, 0]
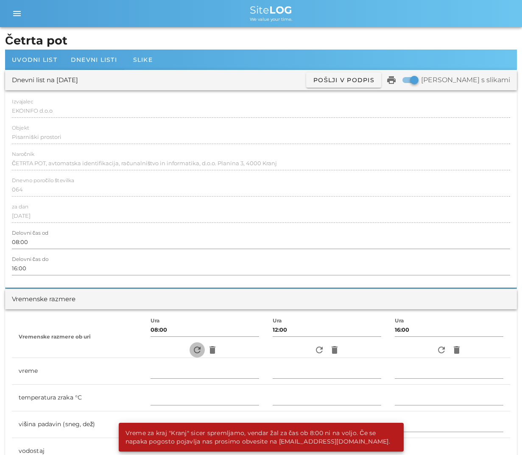
click at [192, 349] on icon "refresh" at bounding box center [197, 350] width 10 height 10
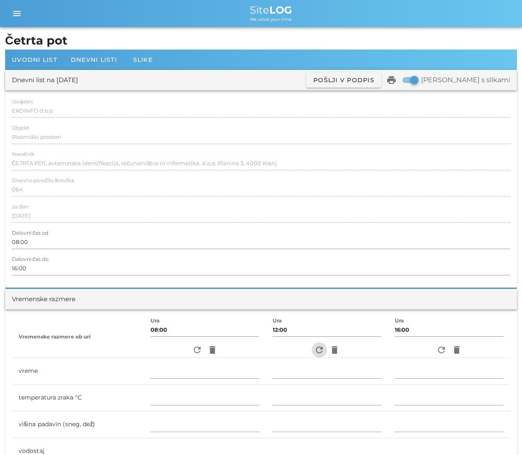
click at [319, 352] on icon "refresh" at bounding box center [319, 350] width 10 height 10
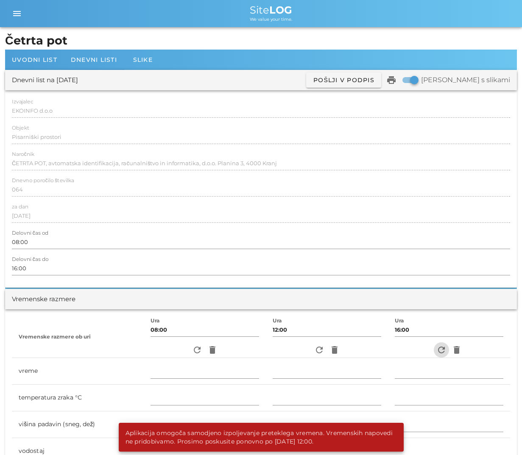
click at [441, 349] on icon "refresh" at bounding box center [441, 350] width 10 height 10
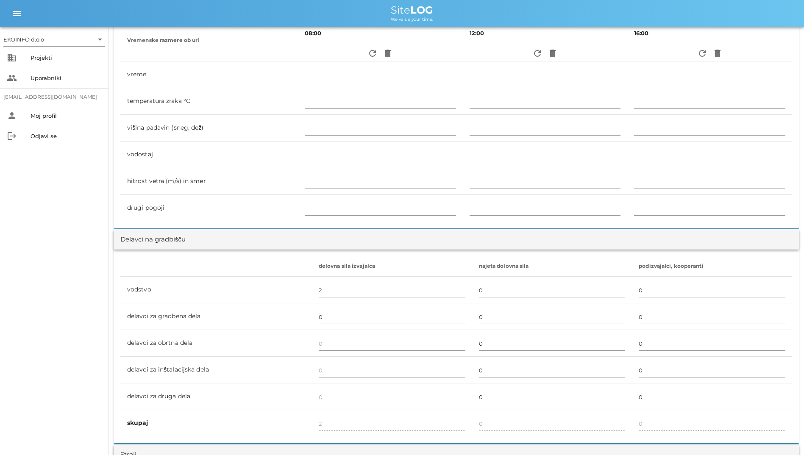
scroll to position [127, 0]
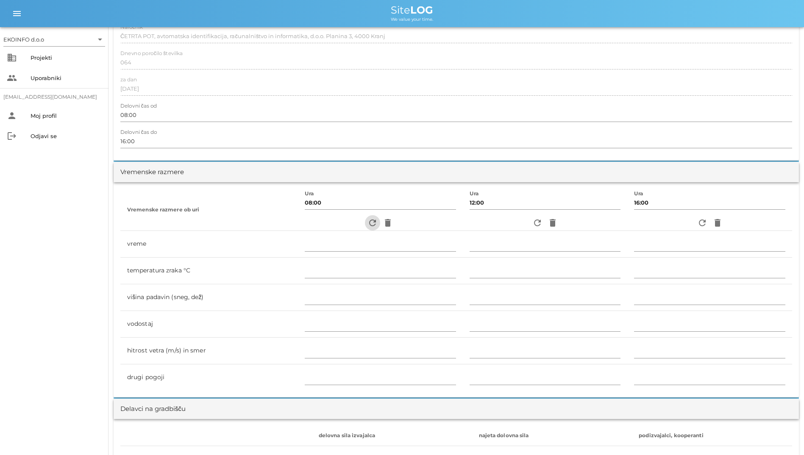
click at [368, 222] on icon "refresh" at bounding box center [373, 223] width 10 height 10
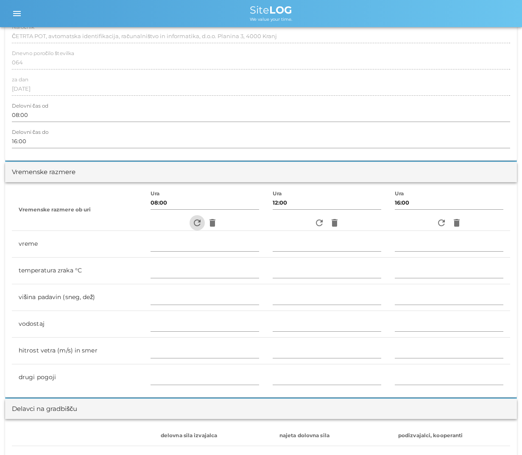
click at [192, 223] on icon "refresh" at bounding box center [197, 223] width 10 height 10
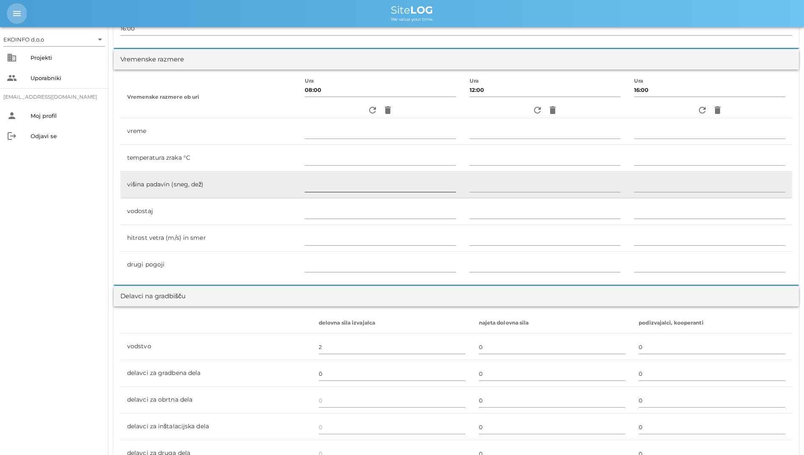
scroll to position [54, 0]
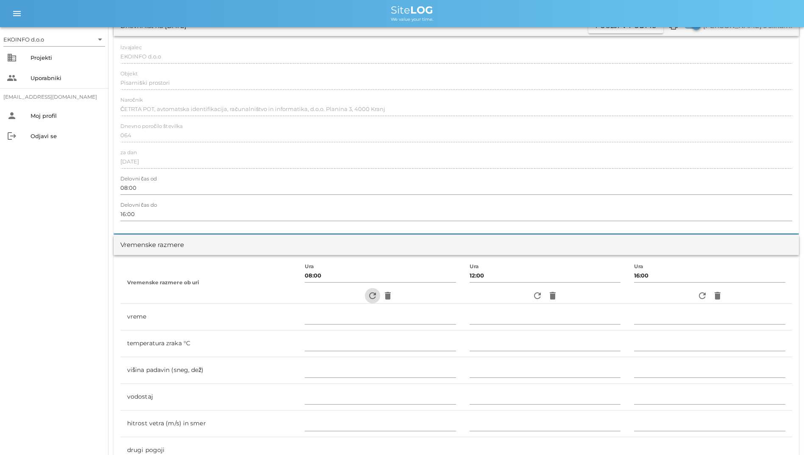
click at [369, 291] on icon "refresh" at bounding box center [373, 296] width 10 height 10
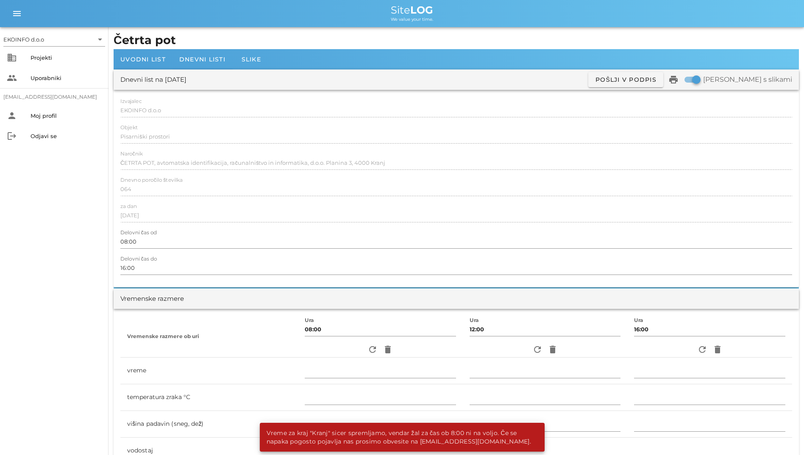
scroll to position [0, 0]
click at [184, 63] on span "Dnevni listi" at bounding box center [202, 60] width 46 height 8
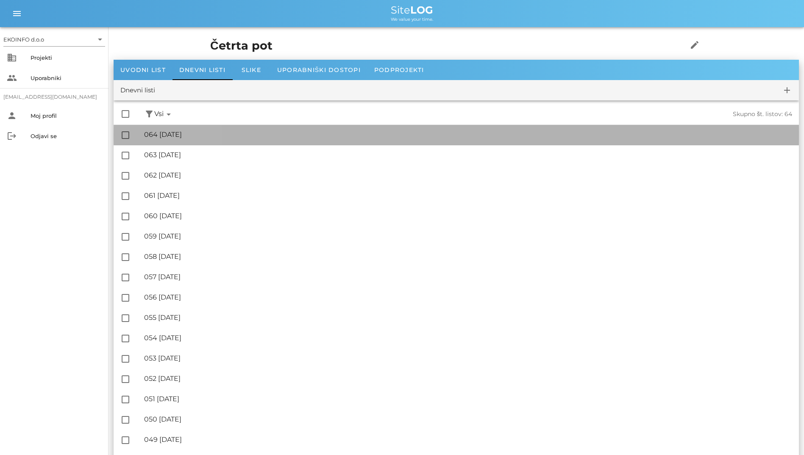
click at [206, 136] on div "🔏 064 [DATE]" at bounding box center [468, 135] width 648 height 8
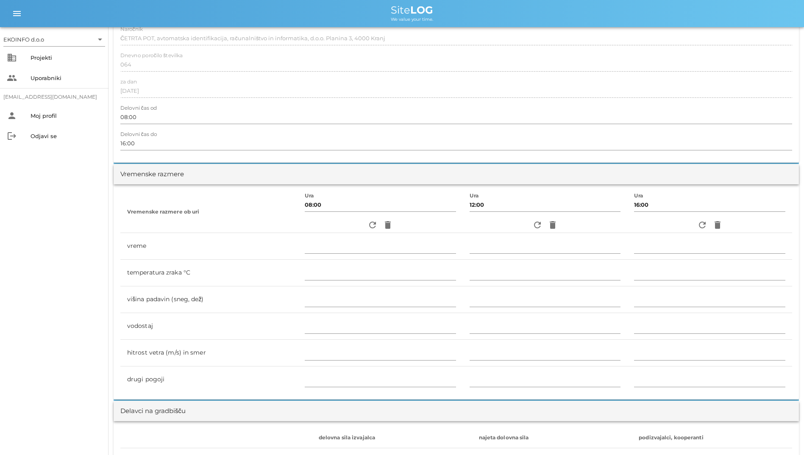
scroll to position [127, 0]
click at [368, 223] on icon "refresh" at bounding box center [373, 223] width 10 height 10
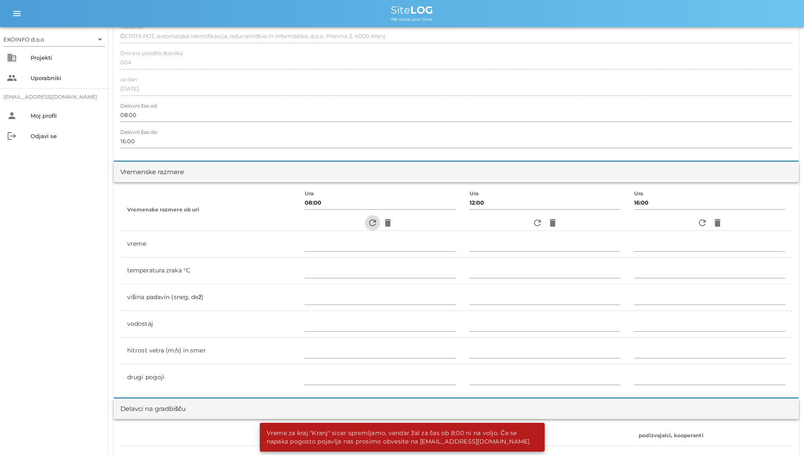
click at [369, 221] on icon "refresh" at bounding box center [373, 223] width 10 height 10
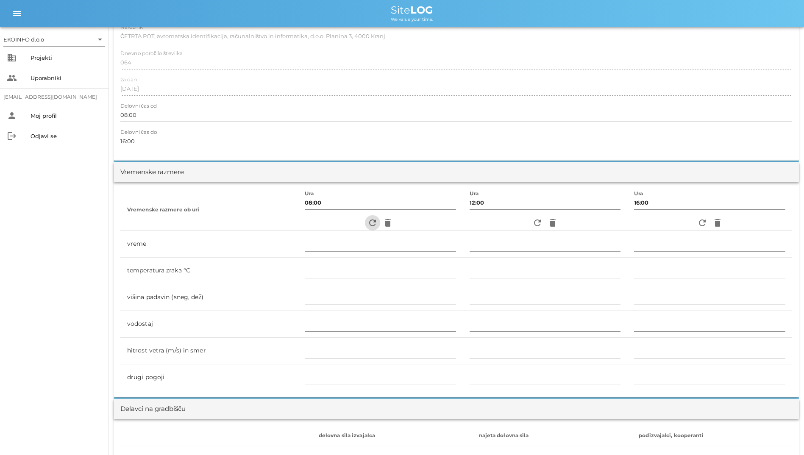
click at [373, 220] on span "refresh" at bounding box center [372, 223] width 15 height 10
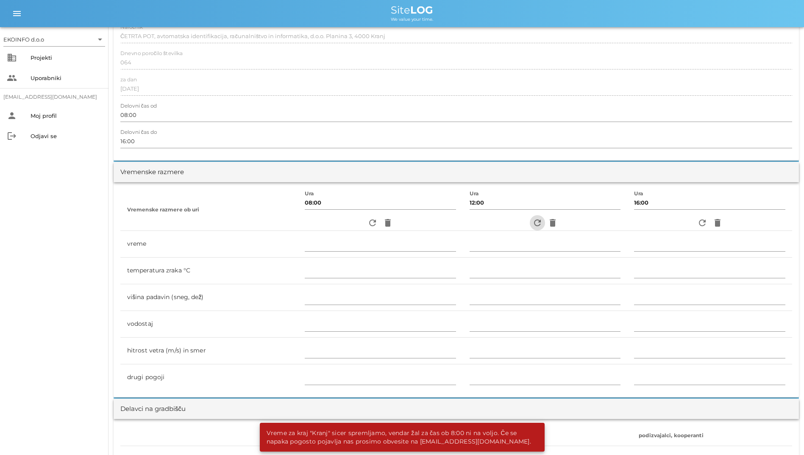
click at [534, 222] on icon "refresh" at bounding box center [537, 223] width 10 height 10
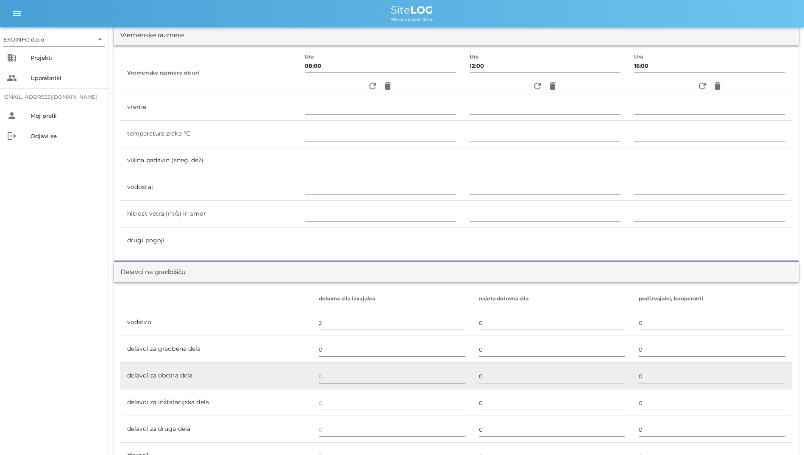
scroll to position [254, 0]
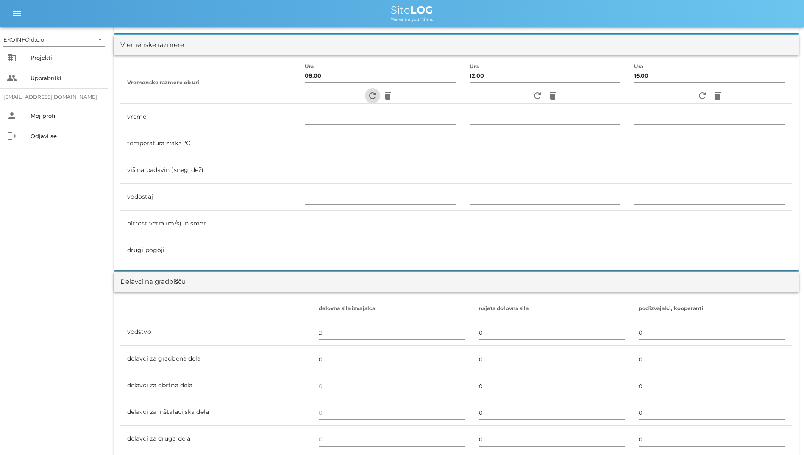
click at [368, 99] on icon "refresh" at bounding box center [373, 96] width 10 height 10
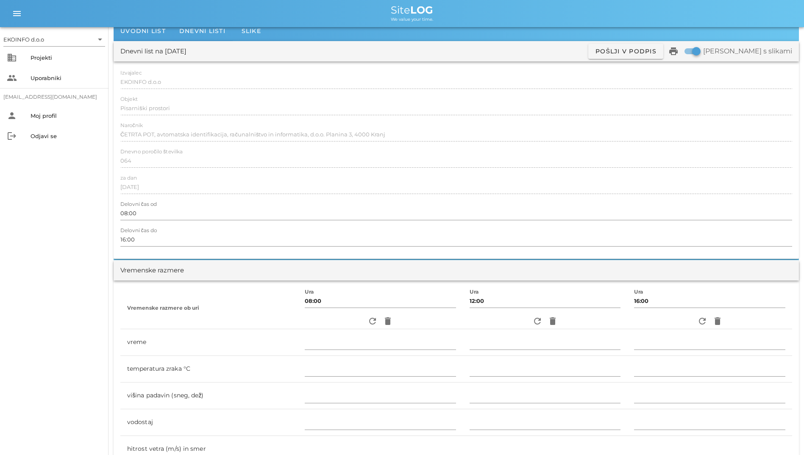
scroll to position [42, 0]
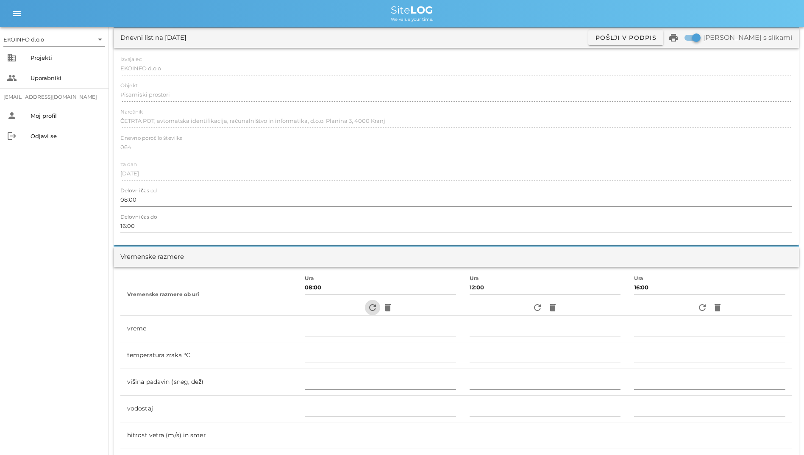
click at [368, 309] on icon "refresh" at bounding box center [373, 308] width 10 height 10
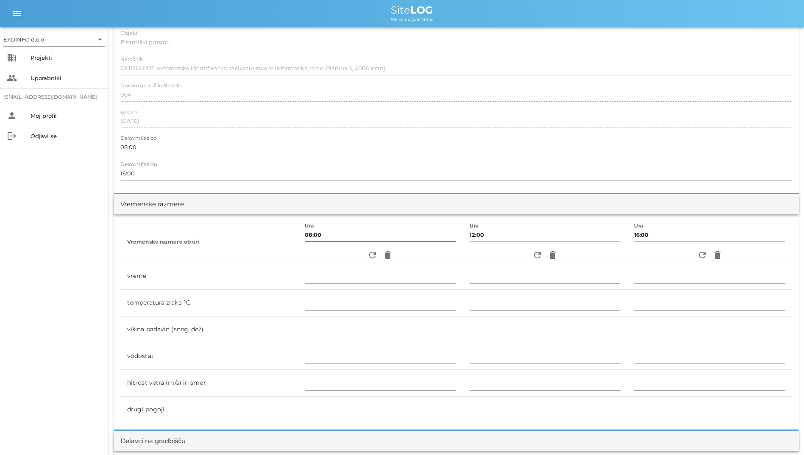
scroll to position [54, 0]
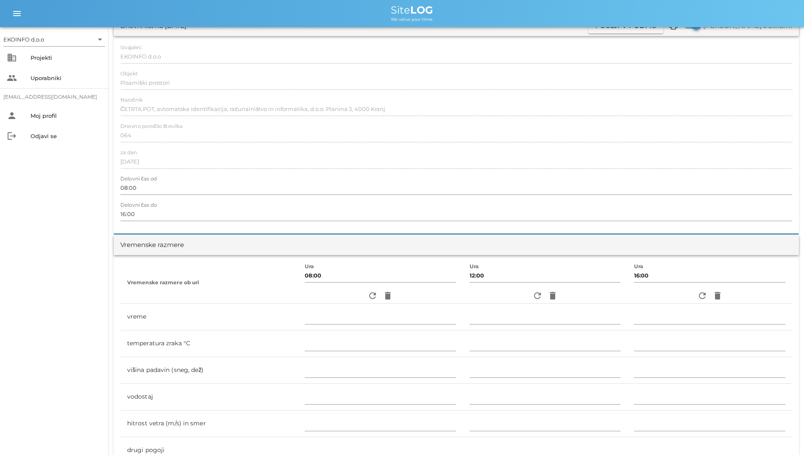
click at [145, 146] on div at bounding box center [456, 145] width 672 height 6
click at [368, 298] on icon "refresh" at bounding box center [373, 296] width 10 height 10
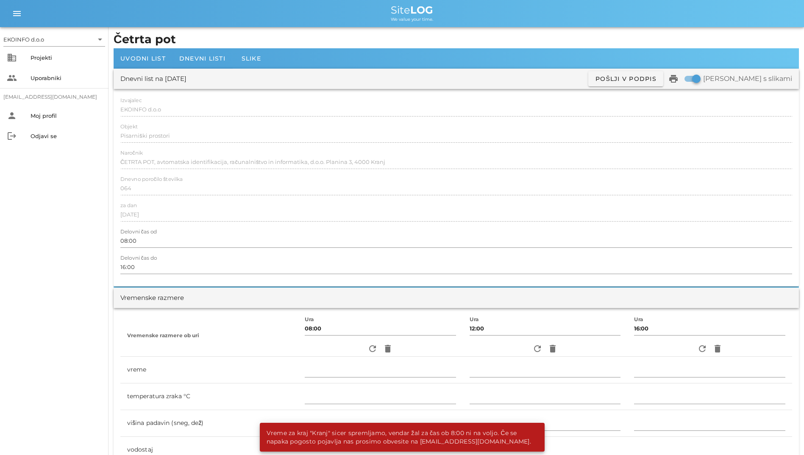
scroll to position [0, 0]
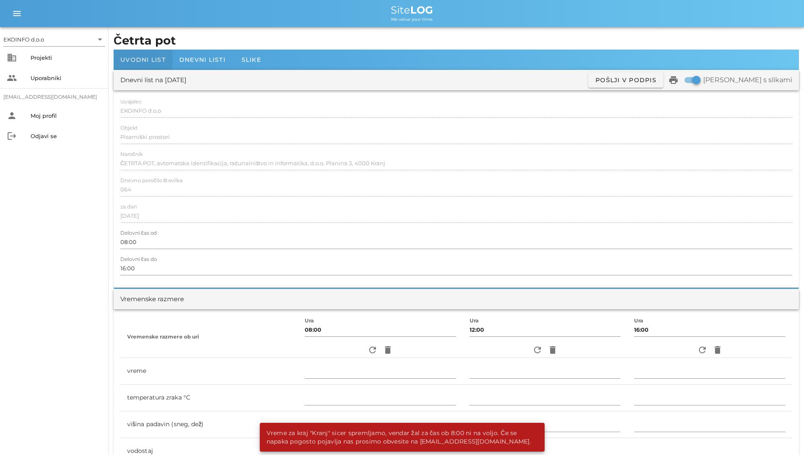
click at [164, 64] on div "Uvodni list" at bounding box center [143, 60] width 59 height 20
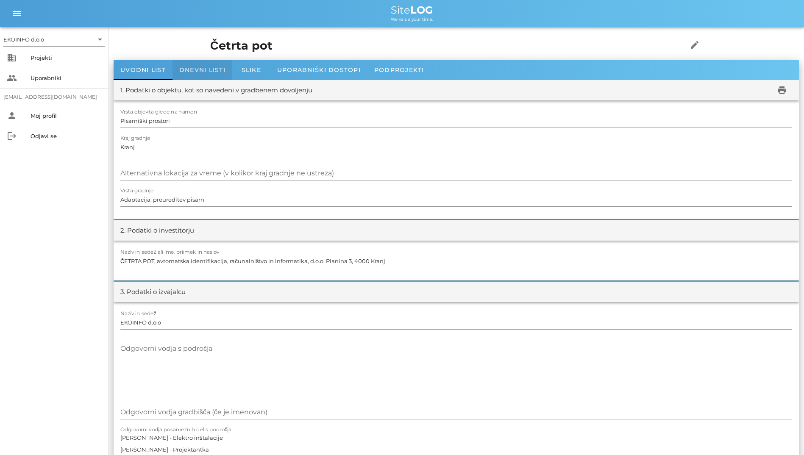
click at [195, 66] on div "Dnevni listi" at bounding box center [203, 70] width 60 height 20
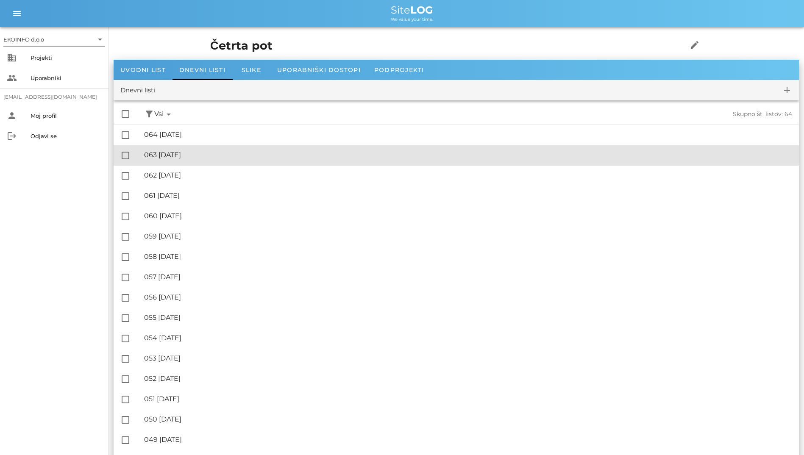
click at [349, 159] on div "🔏 063 [DATE]" at bounding box center [468, 155] width 648 height 8
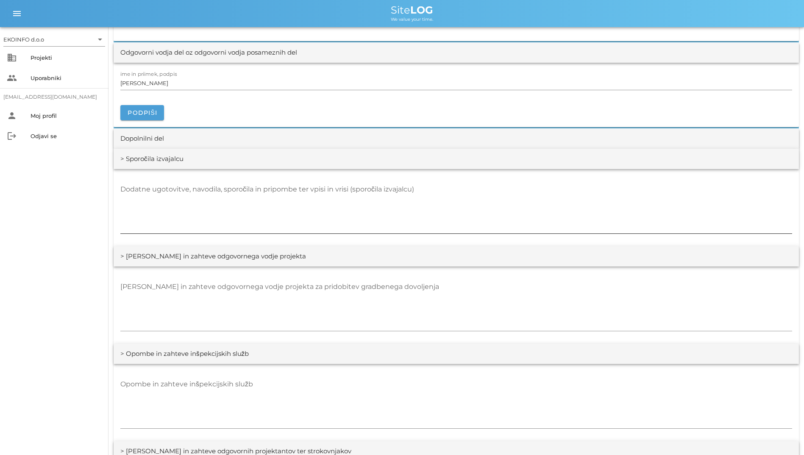
scroll to position [1060, 0]
click at [198, 187] on div "Dodatne ugotovitve, navodila, sporočila in pripombe ter vpisi in vrisi (sporoči…" at bounding box center [456, 207] width 672 height 51
